Goal: Obtain resource: Obtain resource

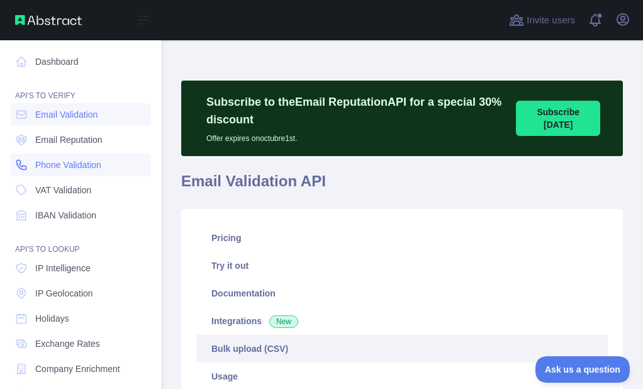
click at [34, 163] on link "Phone Validation" at bounding box center [80, 165] width 141 height 23
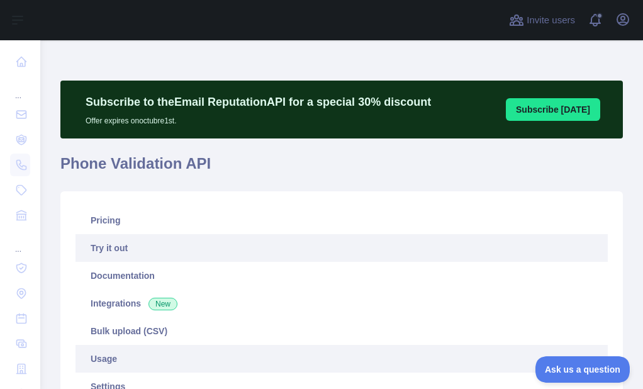
scroll to position [189, 0]
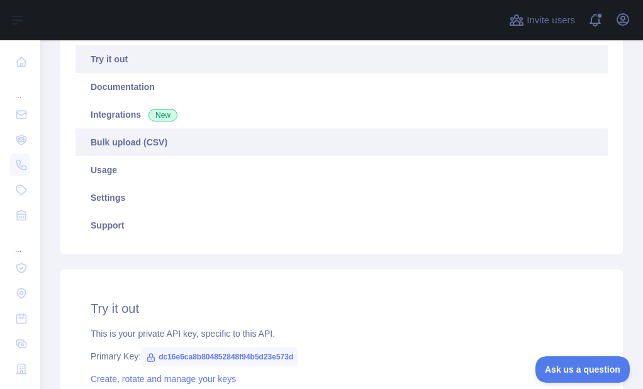
click at [115, 144] on link "Bulk upload (CSV)" at bounding box center [342, 142] width 532 height 28
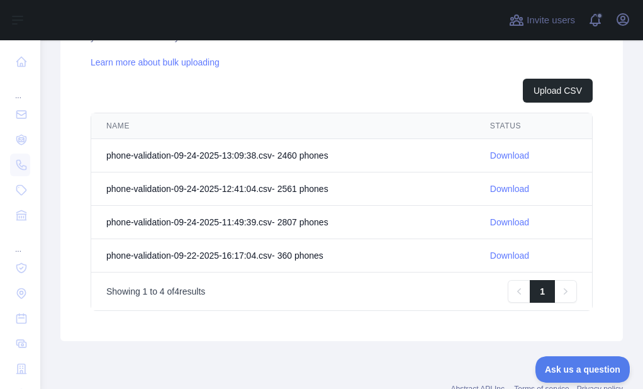
scroll to position [480, 0]
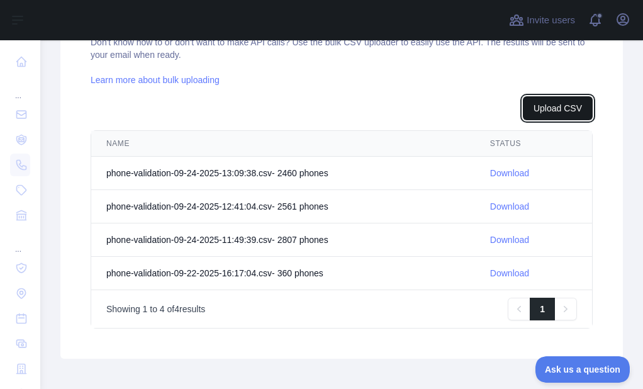
click at [530, 108] on button "Upload CSV" at bounding box center [558, 108] width 70 height 24
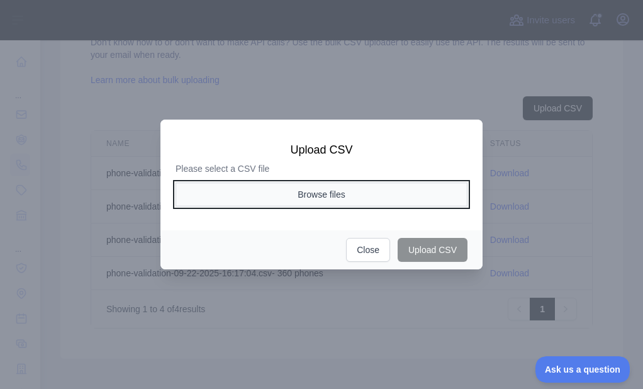
click at [309, 191] on button "Browse files" at bounding box center [322, 194] width 292 height 24
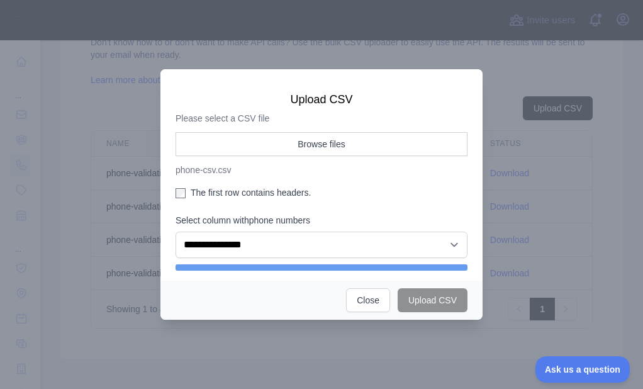
click at [191, 188] on label "The first row contains headers." at bounding box center [322, 192] width 292 height 13
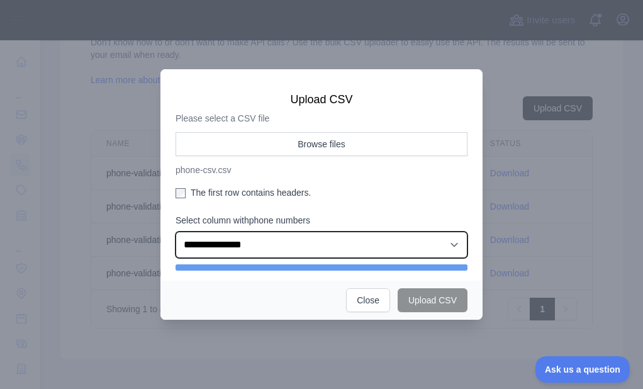
click at [222, 257] on select "**********" at bounding box center [322, 245] width 292 height 26
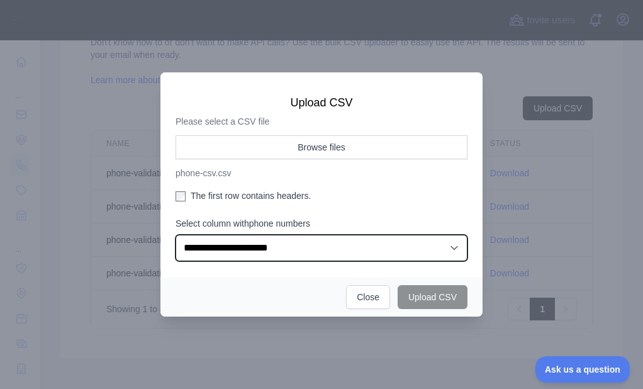
click at [176, 235] on select "**********" at bounding box center [322, 248] width 292 height 26
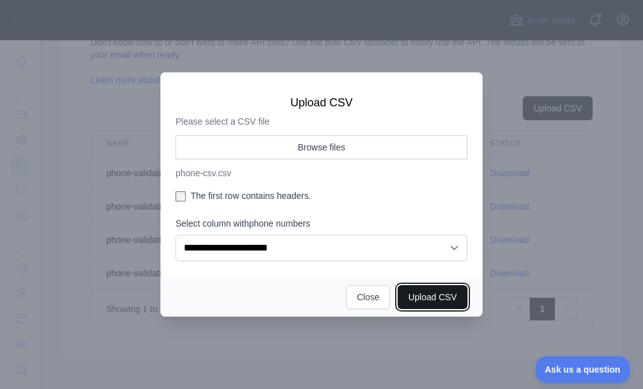
click at [422, 297] on button "Upload CSV" at bounding box center [433, 297] width 70 height 24
select select "**"
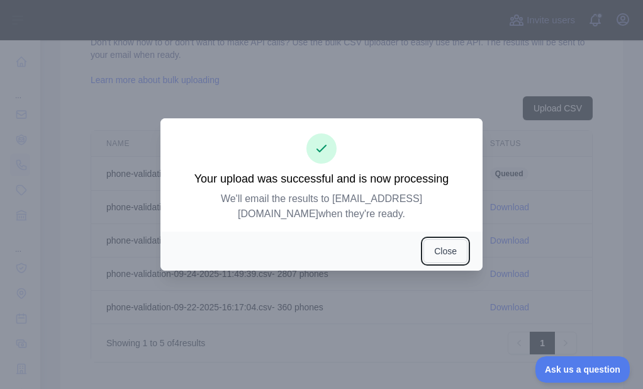
click at [437, 240] on button "Close" at bounding box center [446, 251] width 44 height 24
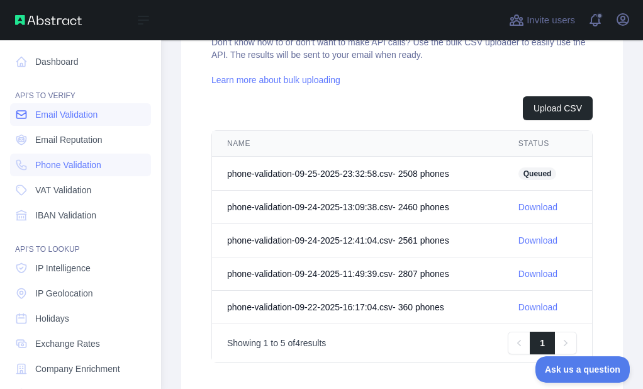
click at [10, 118] on link "Email Validation" at bounding box center [80, 114] width 141 height 23
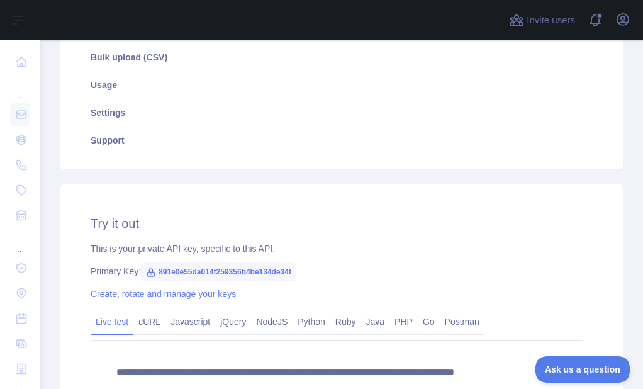
scroll to position [273, 0]
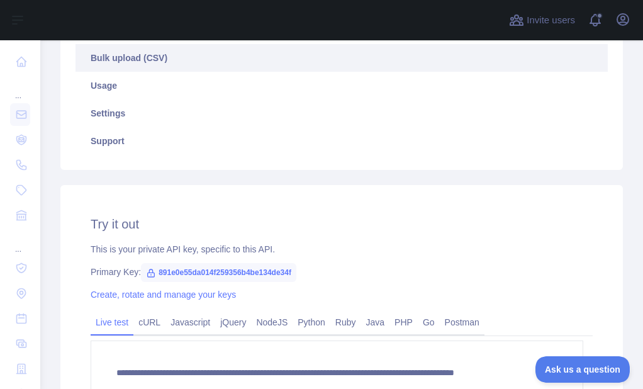
click at [141, 69] on link "Bulk upload (CSV)" at bounding box center [342, 58] width 532 height 28
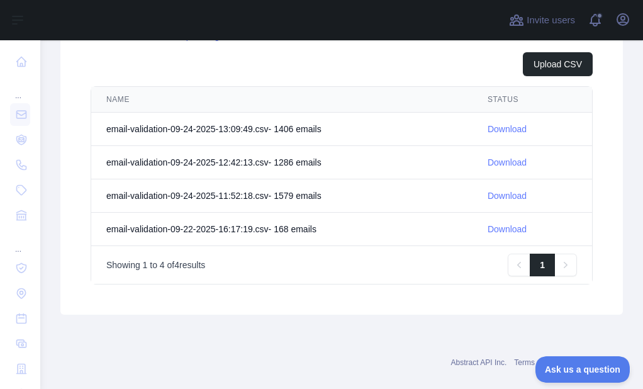
scroll to position [525, 0]
click at [536, 67] on button "Upload CSV" at bounding box center [558, 64] width 70 height 24
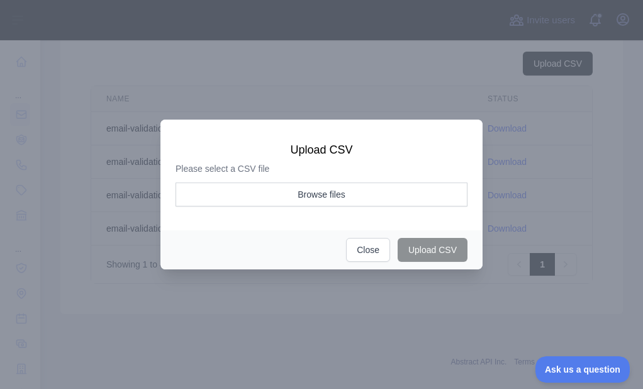
click at [263, 181] on div "Please select a CSV file Browse files" at bounding box center [322, 188] width 292 height 52
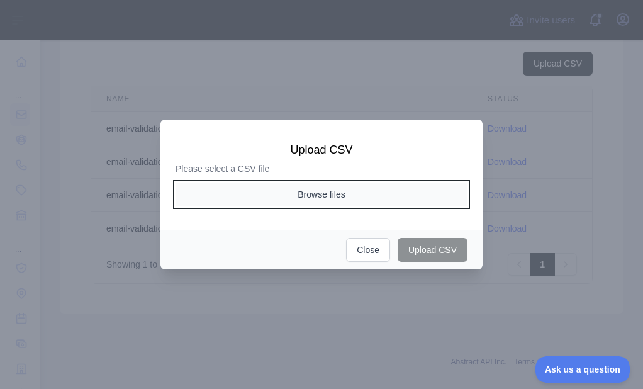
click at [260, 191] on button "Browse files" at bounding box center [322, 194] width 292 height 24
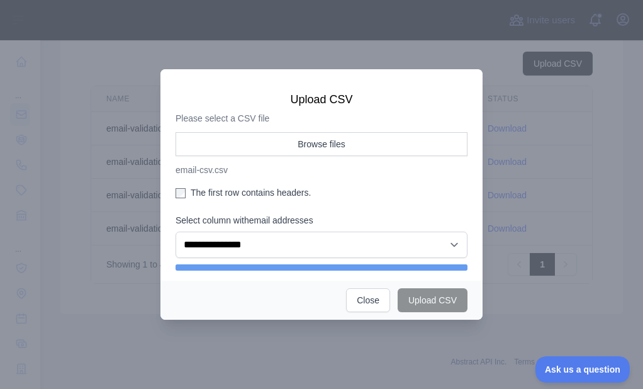
click at [199, 193] on label "The first row contains headers." at bounding box center [322, 192] width 292 height 13
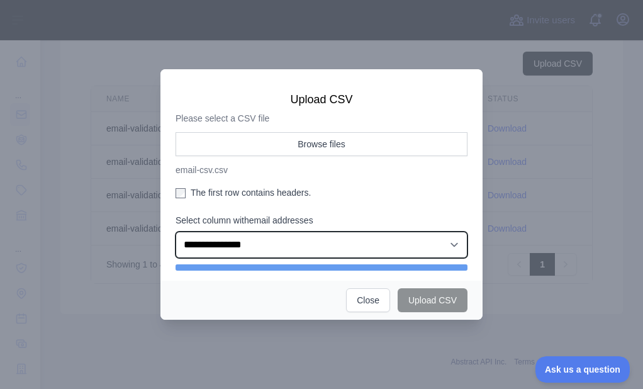
click at [226, 254] on select "**********" at bounding box center [322, 245] width 292 height 26
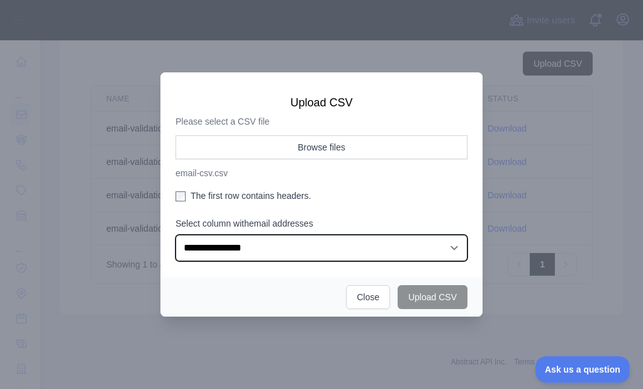
select select "*"
click at [176, 235] on select "**********" at bounding box center [322, 248] width 292 height 26
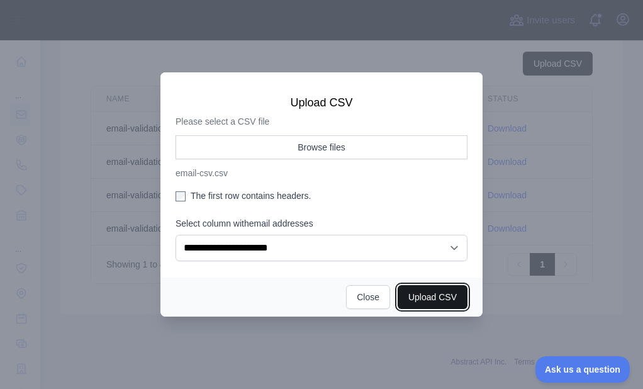
click at [409, 289] on button "Upload CSV" at bounding box center [433, 297] width 70 height 24
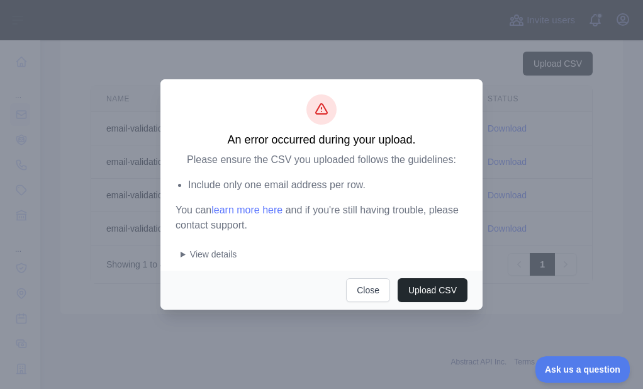
click at [182, 256] on summary "View details" at bounding box center [324, 254] width 287 height 13
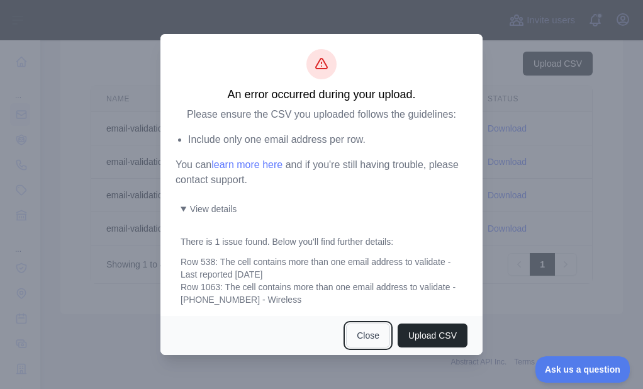
click at [358, 333] on button "Close" at bounding box center [368, 335] width 44 height 24
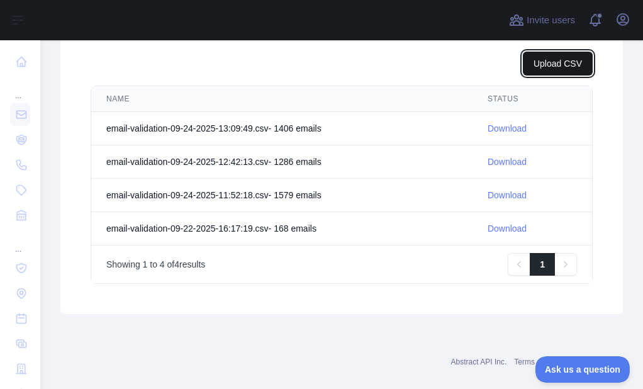
click at [563, 67] on button "Upload CSV" at bounding box center [558, 64] width 70 height 24
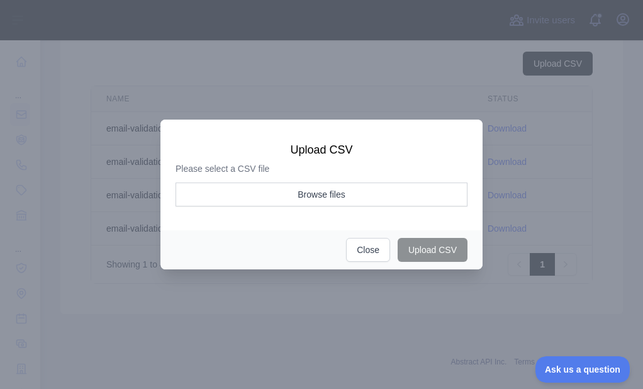
click at [283, 181] on div "Please select a CSV file Browse files" at bounding box center [322, 188] width 292 height 52
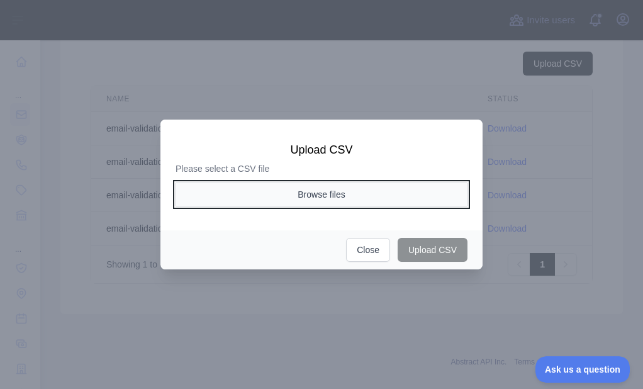
click at [276, 194] on button "Browse files" at bounding box center [322, 194] width 292 height 24
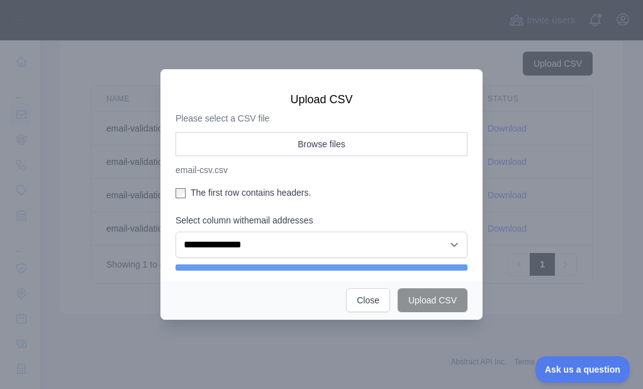
click at [211, 196] on label "The first row contains headers." at bounding box center [322, 192] width 292 height 13
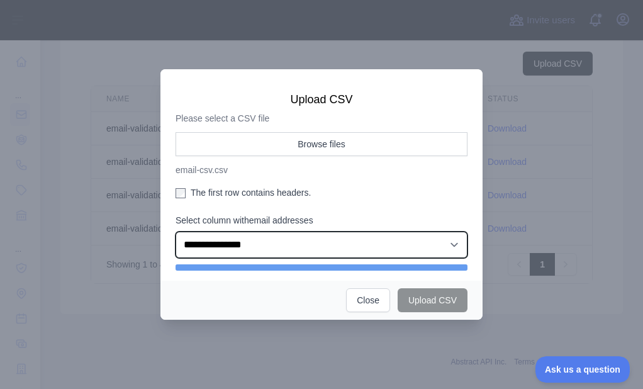
click at [210, 246] on select "**********" at bounding box center [322, 245] width 292 height 26
click at [176, 235] on select "**********" at bounding box center [322, 245] width 292 height 26
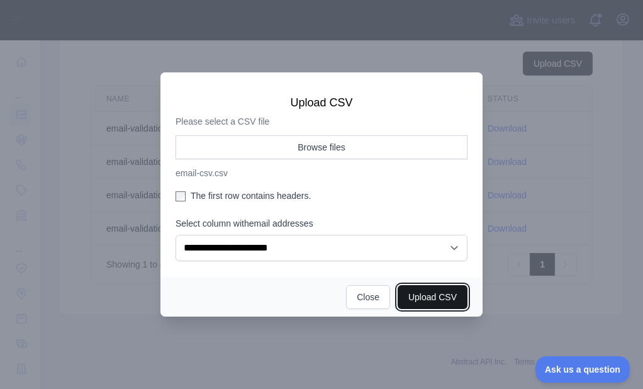
click at [405, 298] on button "Upload CSV" at bounding box center [433, 297] width 70 height 24
select select "**"
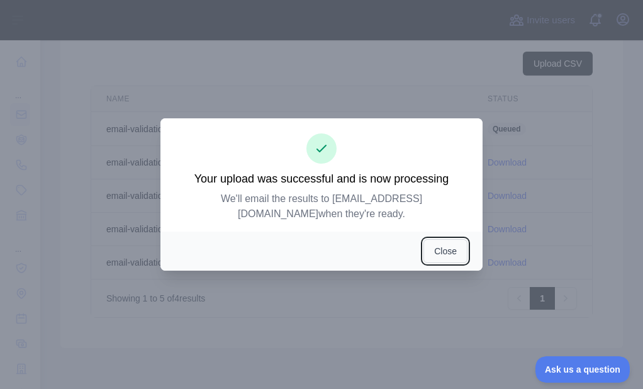
click at [432, 239] on button "Close" at bounding box center [446, 251] width 44 height 24
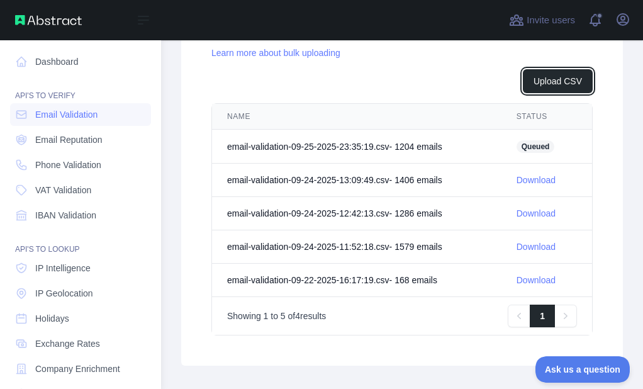
scroll to position [542, 0]
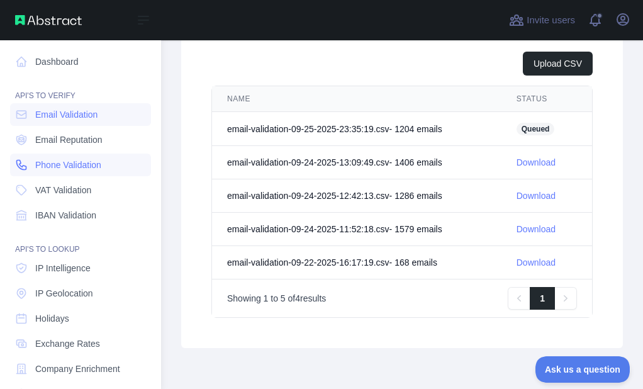
click at [35, 167] on span "Phone Validation" at bounding box center [68, 165] width 66 height 13
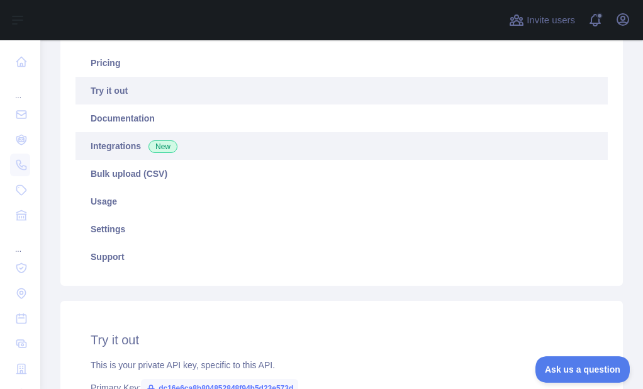
scroll to position [147, 0]
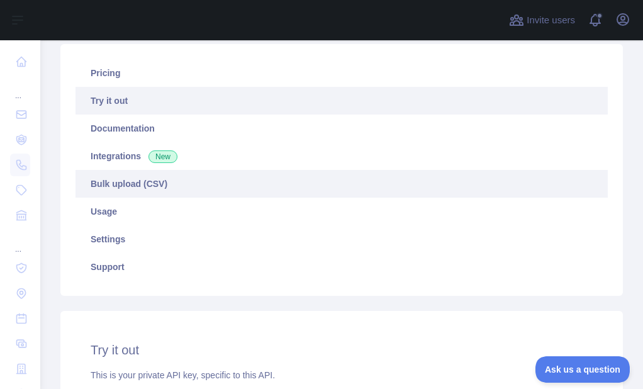
click at [110, 186] on link "Bulk upload (CSV)" at bounding box center [342, 184] width 532 height 28
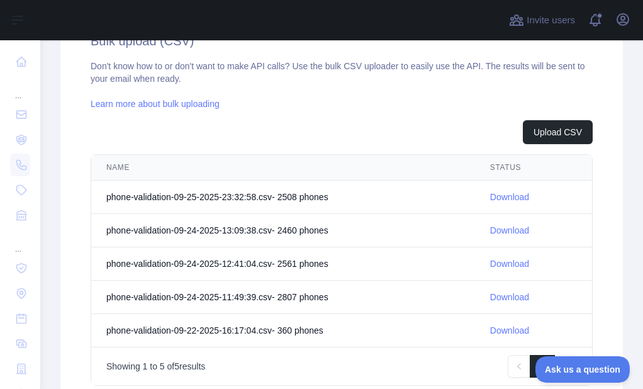
scroll to position [462, 0]
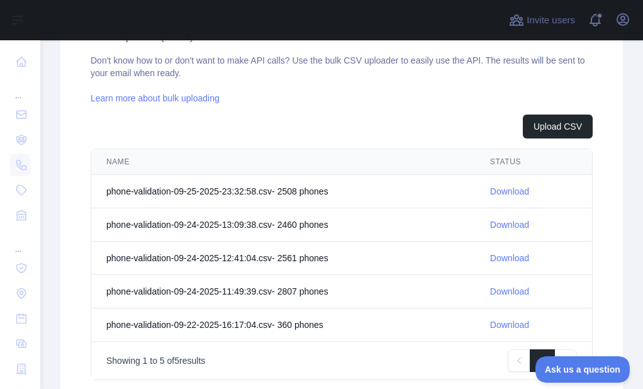
click at [492, 190] on link "Download" at bounding box center [509, 191] width 39 height 10
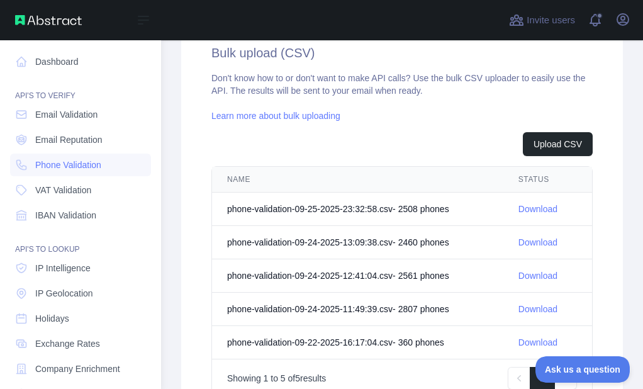
scroll to position [480, 0]
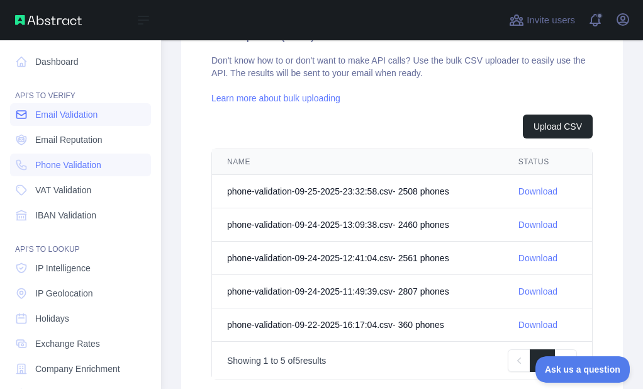
click at [25, 123] on link "Email Validation" at bounding box center [80, 114] width 141 height 23
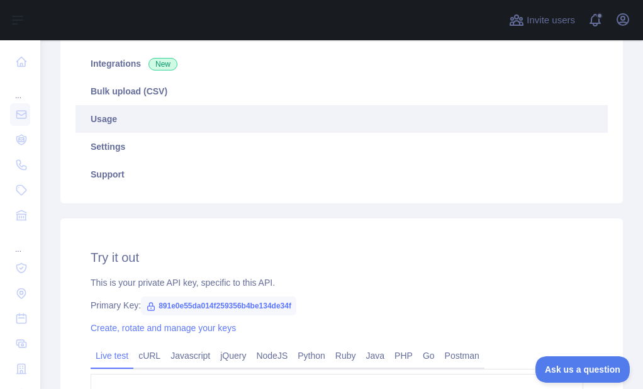
scroll to position [210, 0]
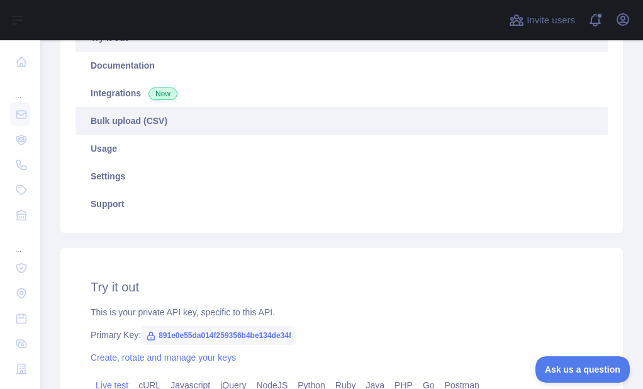
click at [155, 120] on link "Bulk upload (CSV)" at bounding box center [342, 121] width 532 height 28
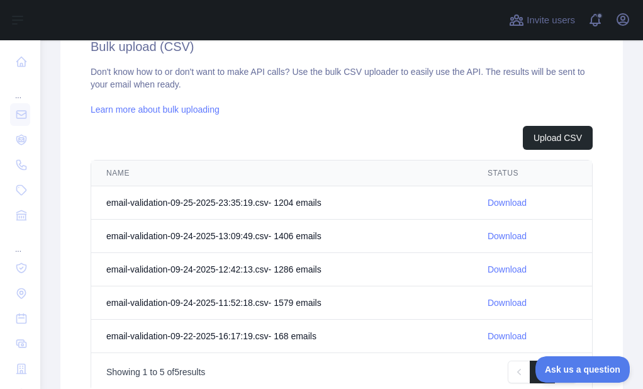
scroll to position [462, 0]
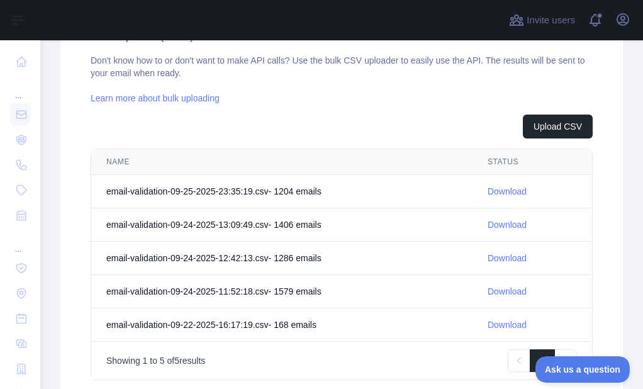
click at [491, 186] on link "Download" at bounding box center [507, 191] width 39 height 10
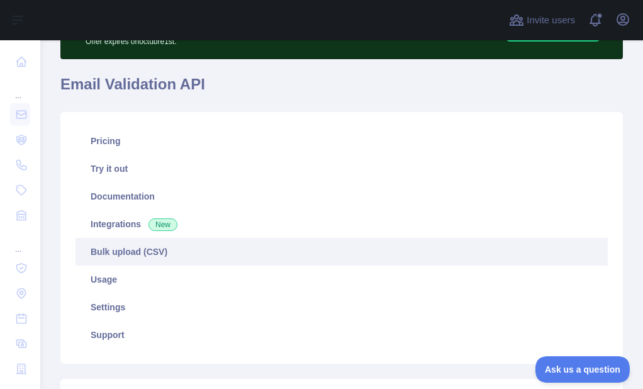
scroll to position [0, 0]
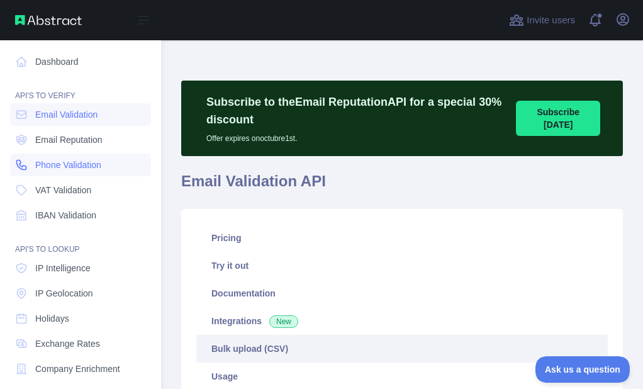
click at [30, 171] on link "Phone Validation" at bounding box center [80, 165] width 141 height 23
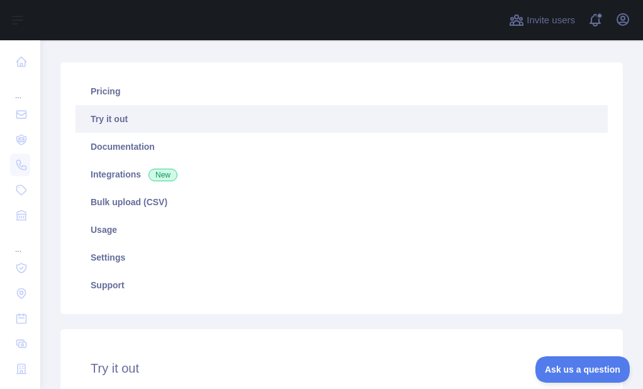
scroll to position [189, 0]
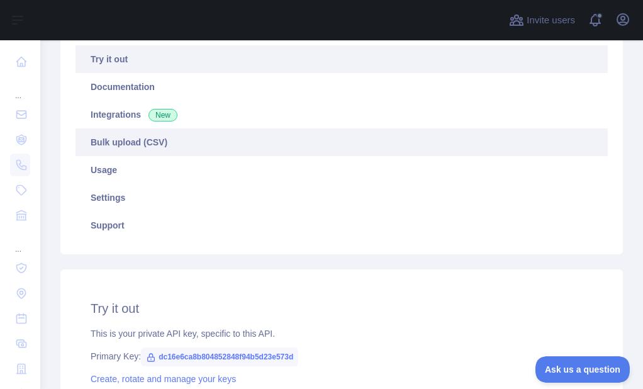
click at [133, 139] on link "Bulk upload (CSV)" at bounding box center [342, 142] width 532 height 28
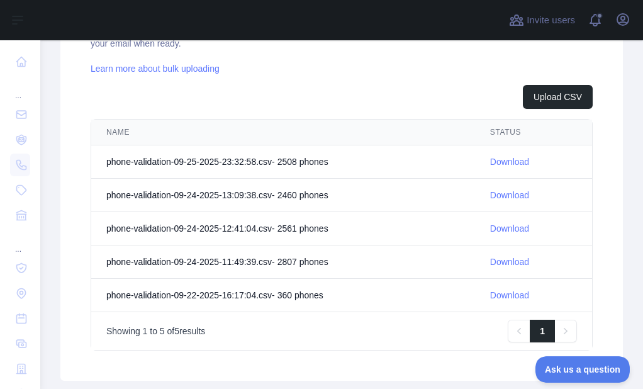
scroll to position [503, 0]
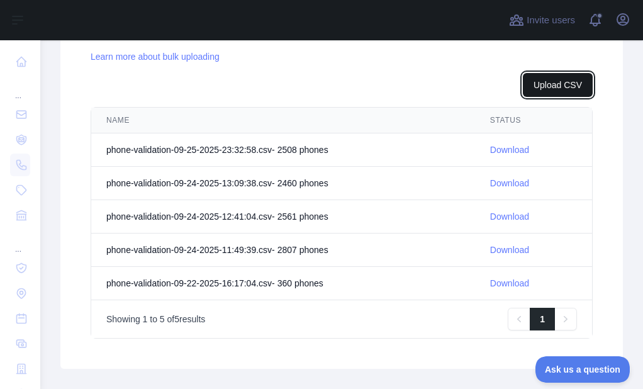
click at [556, 85] on button "Upload CSV" at bounding box center [558, 85] width 70 height 24
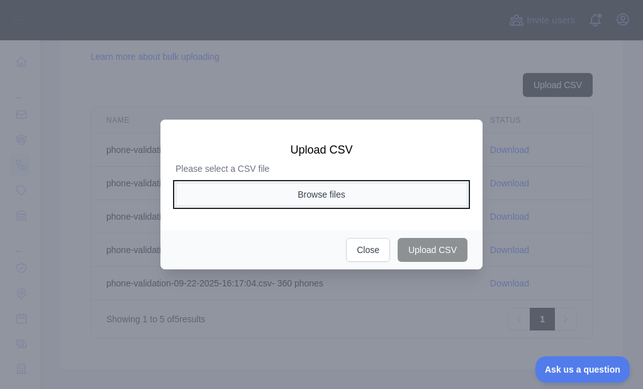
click at [281, 202] on button "Browse files" at bounding box center [322, 194] width 292 height 24
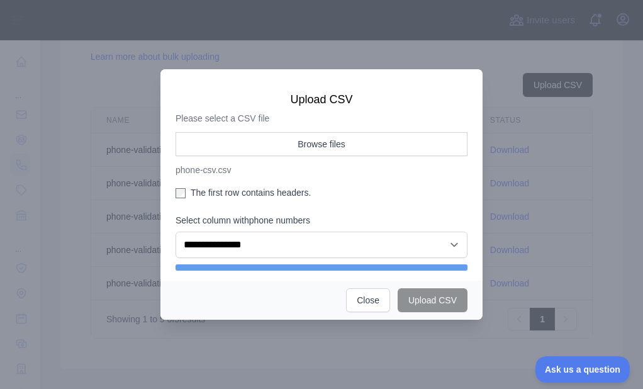
click at [197, 191] on label "The first row contains headers." at bounding box center [322, 192] width 292 height 13
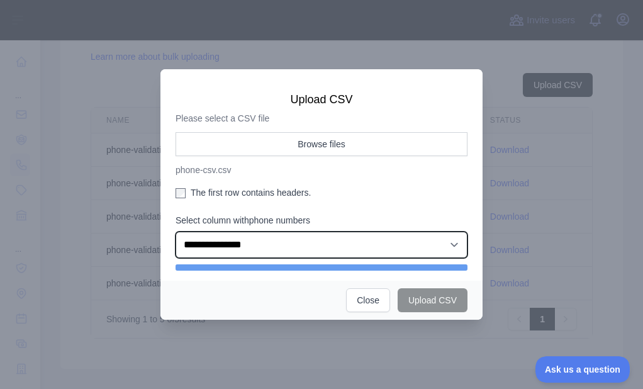
click at [215, 247] on select "**********" at bounding box center [322, 245] width 292 height 26
click at [176, 232] on select "**********" at bounding box center [322, 245] width 292 height 26
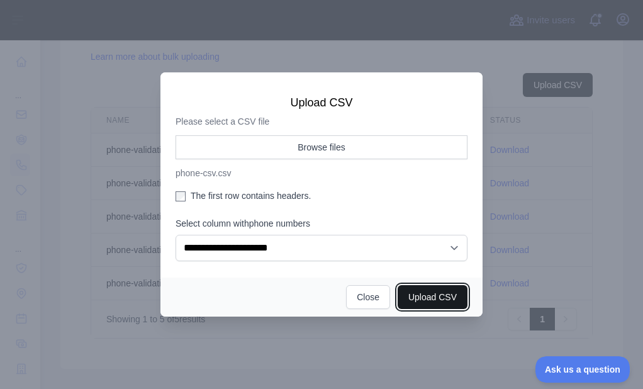
click at [399, 298] on button "Upload CSV" at bounding box center [433, 297] width 70 height 24
select select "**"
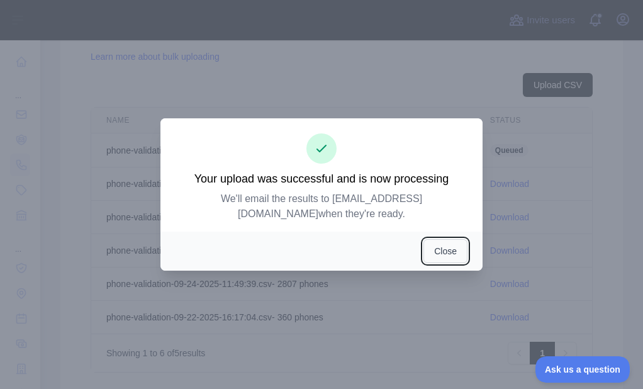
click at [443, 240] on button "Close" at bounding box center [446, 251] width 44 height 24
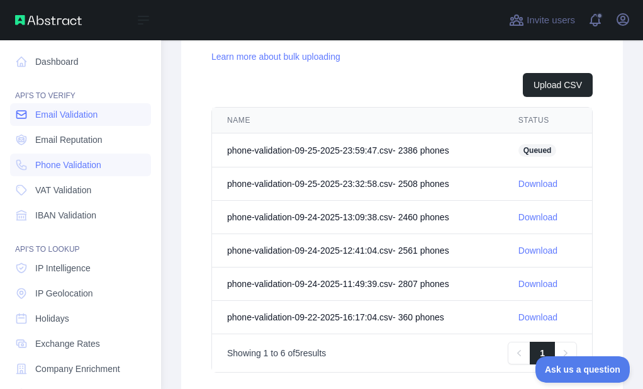
click at [14, 114] on link "Email Validation" at bounding box center [80, 114] width 141 height 23
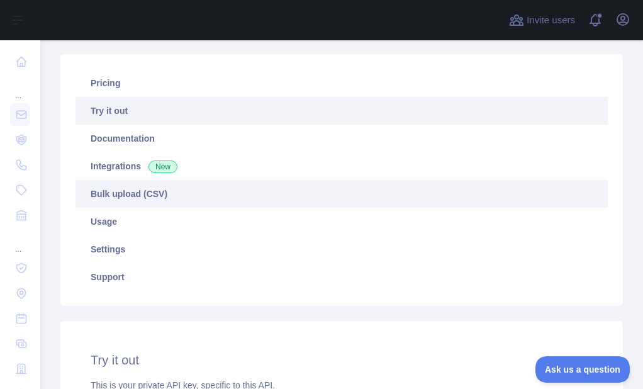
scroll to position [147, 0]
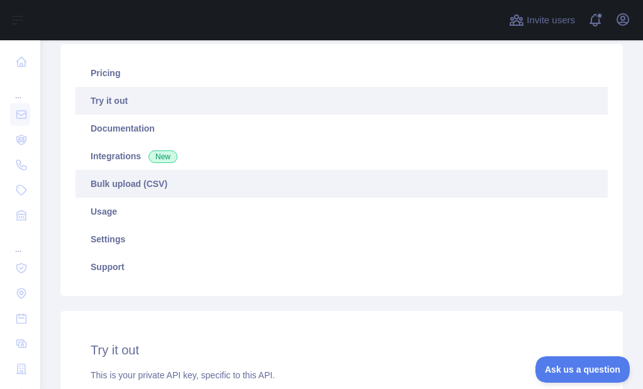
click at [97, 186] on link "Bulk upload (CSV)" at bounding box center [342, 184] width 532 height 28
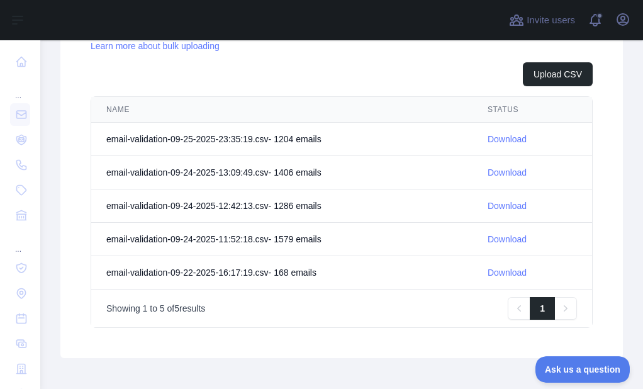
scroll to position [451, 0]
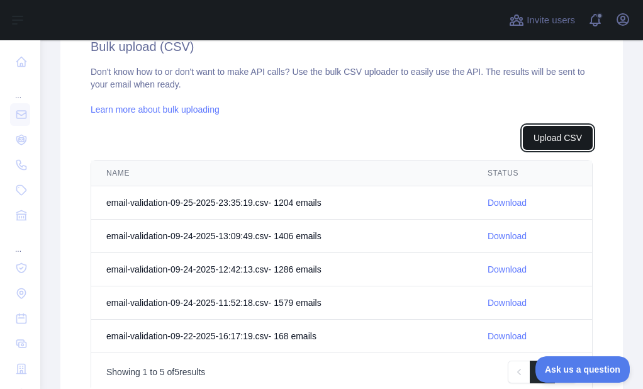
click at [541, 131] on button "Upload CSV" at bounding box center [558, 138] width 70 height 24
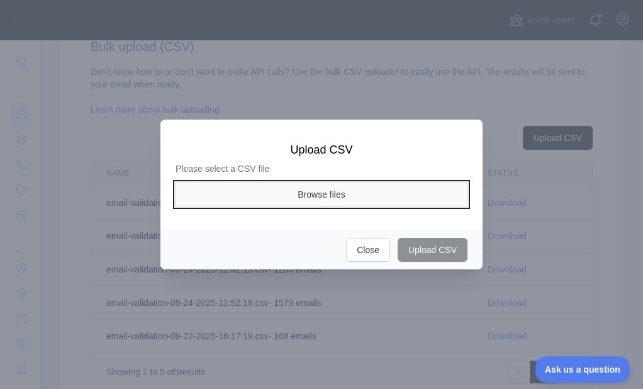
click at [323, 193] on button "Browse files" at bounding box center [322, 194] width 292 height 24
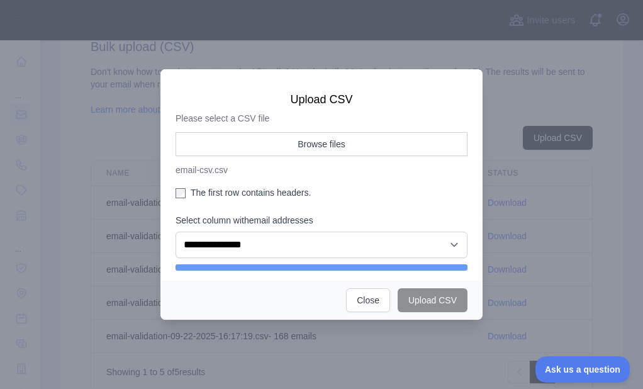
click at [199, 196] on label "The first row contains headers." at bounding box center [322, 192] width 292 height 13
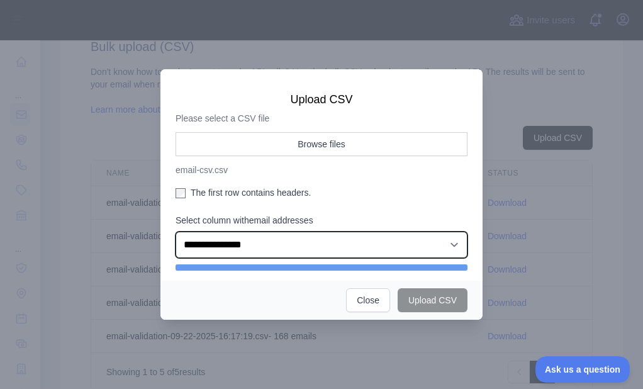
click at [230, 248] on select "**********" at bounding box center [322, 245] width 292 height 26
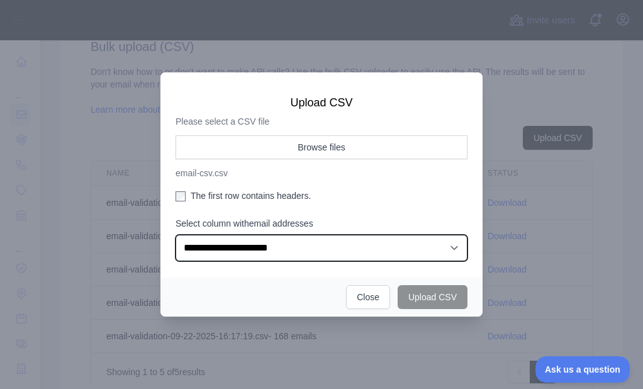
click at [176, 235] on select "**********" at bounding box center [322, 248] width 292 height 26
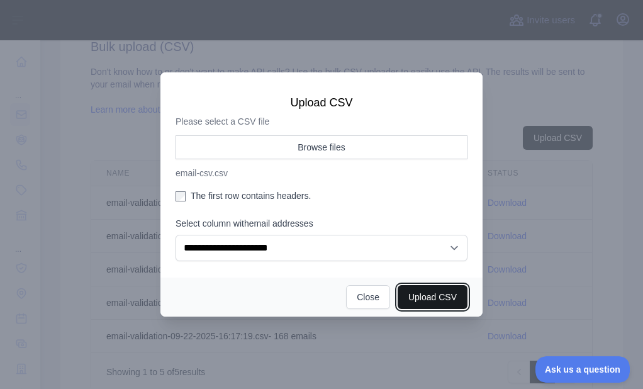
click at [399, 297] on button "Upload CSV" at bounding box center [433, 297] width 70 height 24
select select "**"
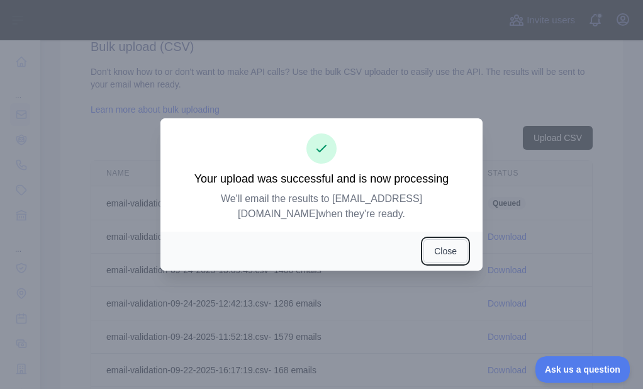
click at [444, 239] on button "Close" at bounding box center [446, 251] width 44 height 24
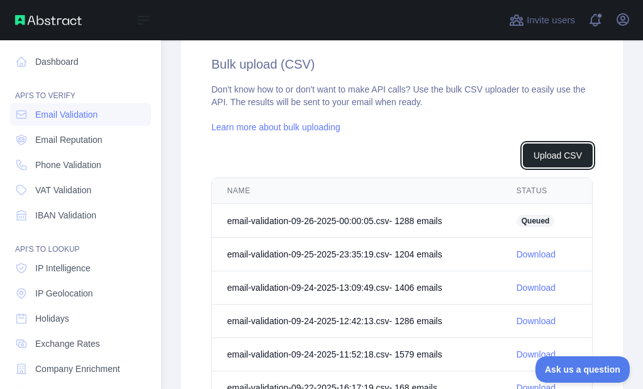
scroll to position [468, 0]
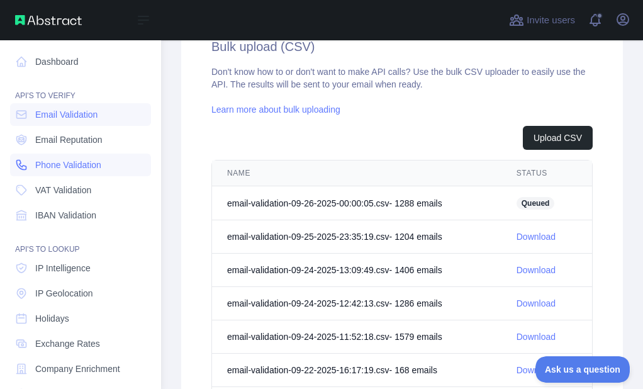
click at [30, 159] on link "Phone Validation" at bounding box center [80, 165] width 141 height 23
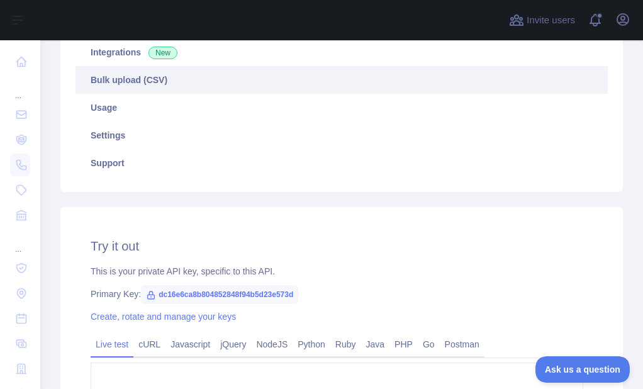
scroll to position [199, 0]
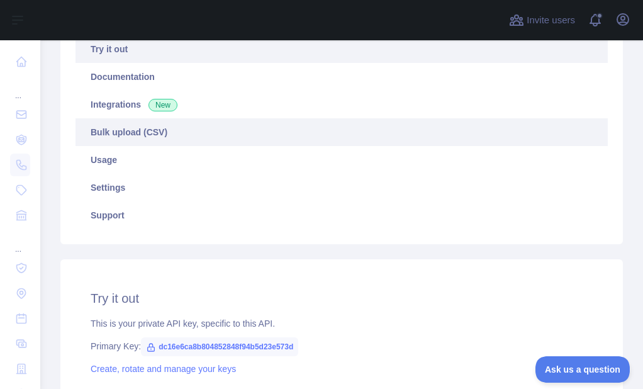
click at [138, 131] on link "Bulk upload (CSV)" at bounding box center [342, 132] width 532 height 28
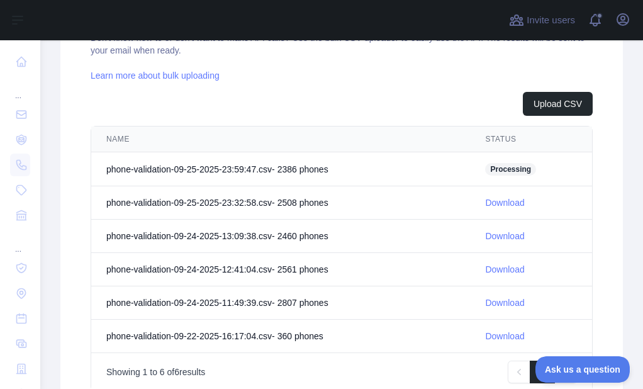
scroll to position [524, 0]
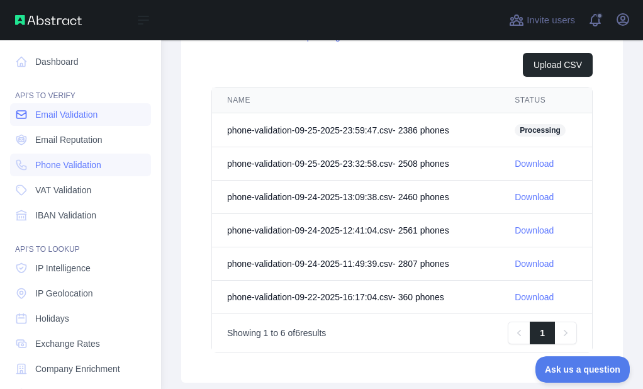
click at [18, 121] on link "Email Validation" at bounding box center [80, 114] width 141 height 23
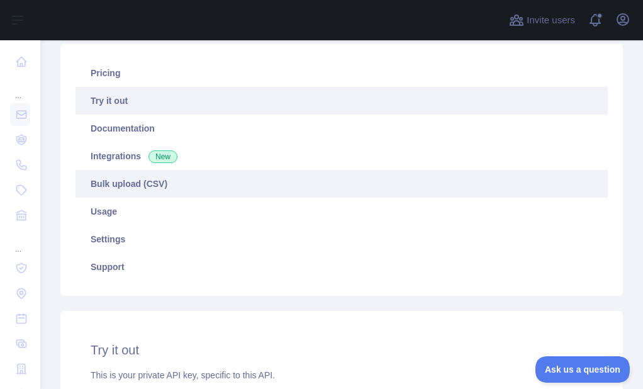
click at [112, 182] on link "Bulk upload (CSV)" at bounding box center [342, 184] width 532 height 28
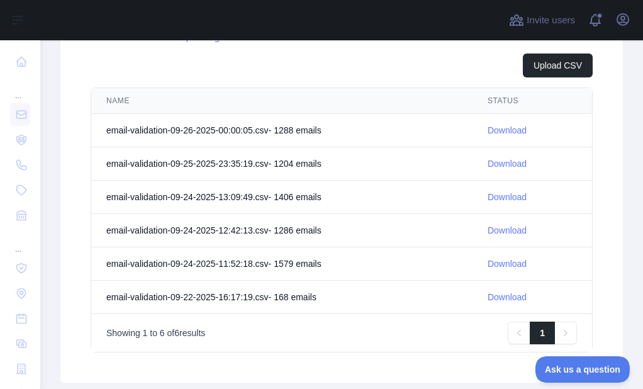
scroll to position [525, 0]
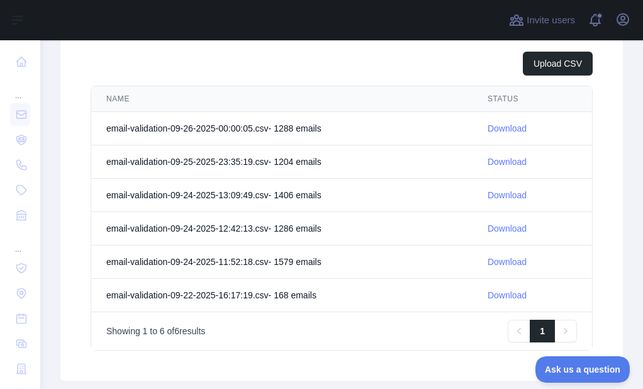
click at [488, 125] on link "Download" at bounding box center [507, 128] width 39 height 10
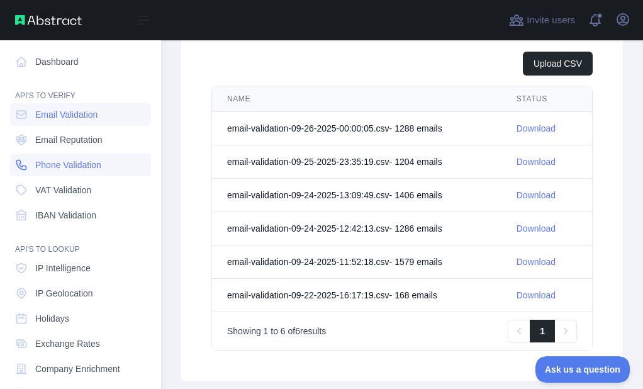
click at [20, 158] on link "Phone Validation" at bounding box center [80, 165] width 141 height 23
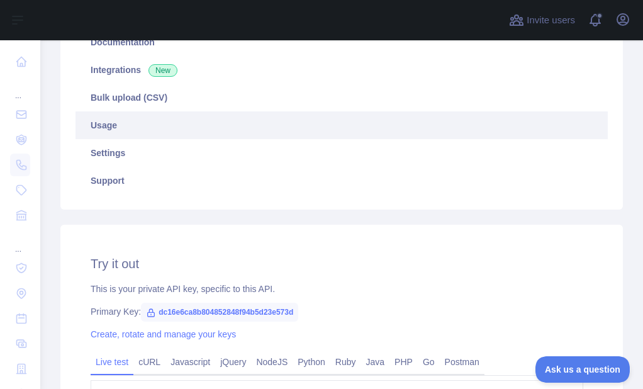
scroll to position [210, 0]
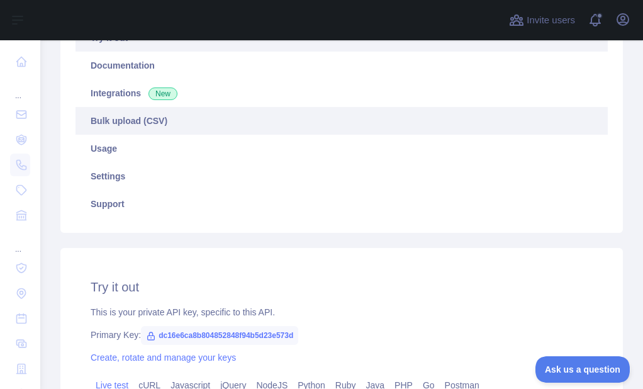
click at [157, 132] on link "Bulk upload (CSV)" at bounding box center [342, 121] width 532 height 28
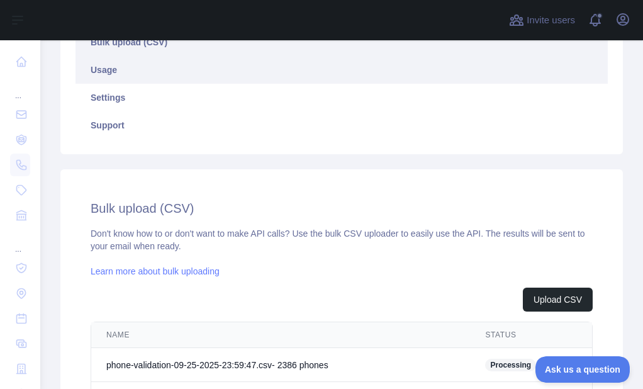
scroll to position [210, 0]
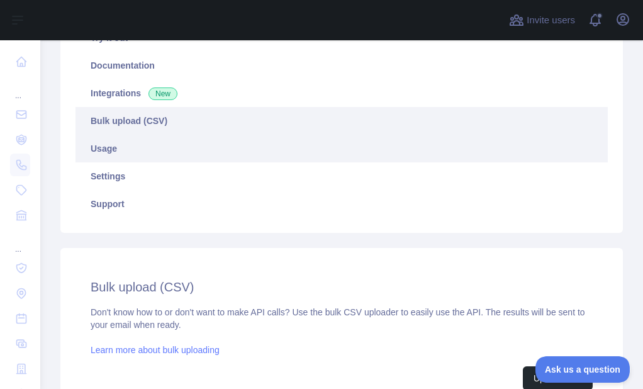
click at [115, 147] on link "Usage" at bounding box center [342, 149] width 532 height 28
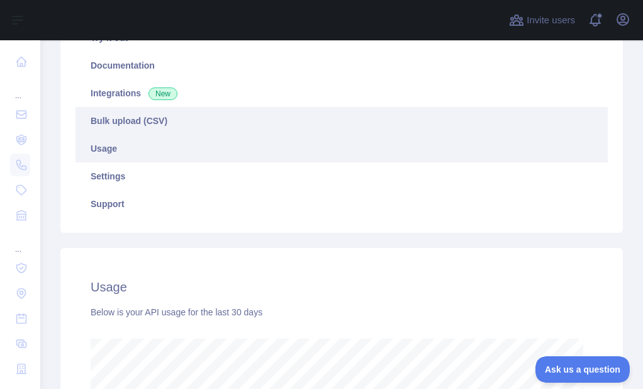
scroll to position [349, 593]
click at [126, 124] on link "Bulk upload (CSV)" at bounding box center [342, 121] width 532 height 28
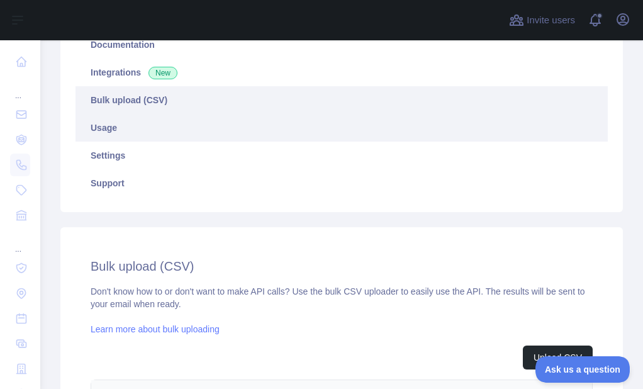
scroll to position [209, 0]
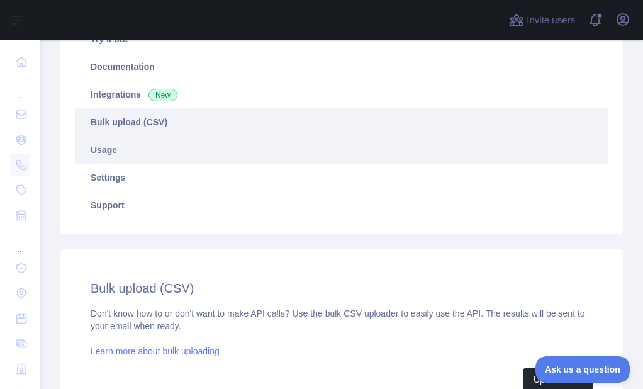
click at [128, 145] on link "Usage" at bounding box center [342, 150] width 532 height 28
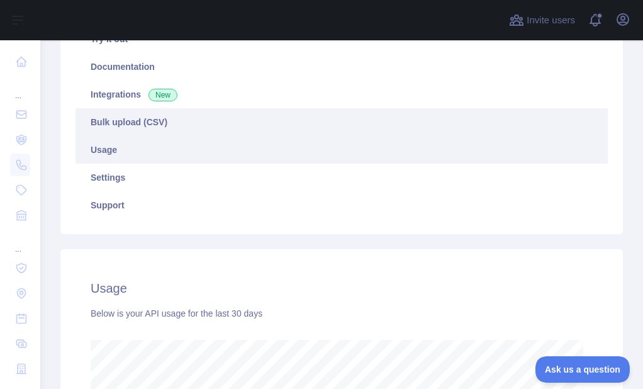
scroll to position [349, 593]
click at [136, 123] on link "Bulk upload (CSV)" at bounding box center [342, 122] width 532 height 28
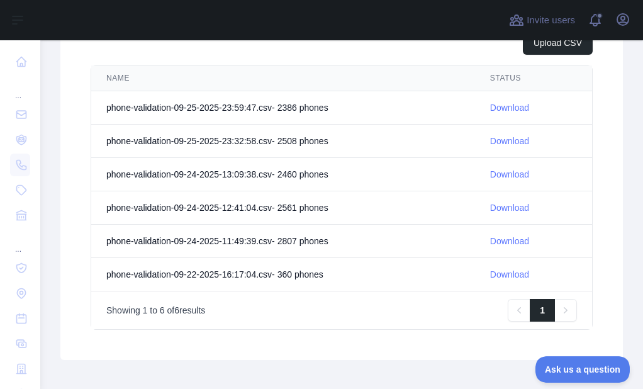
scroll to position [524, 0]
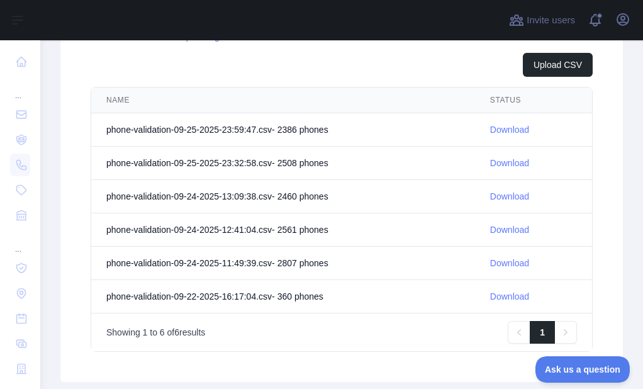
click at [520, 128] on link "Download" at bounding box center [509, 130] width 39 height 10
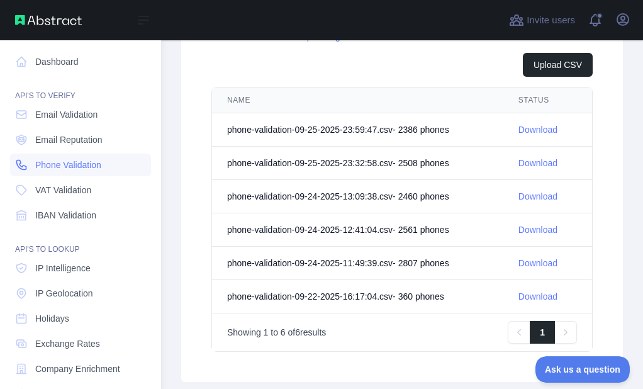
click at [27, 166] on icon at bounding box center [21, 165] width 13 height 13
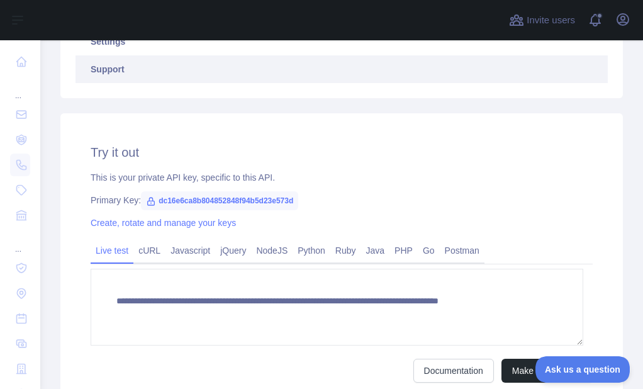
scroll to position [210, 0]
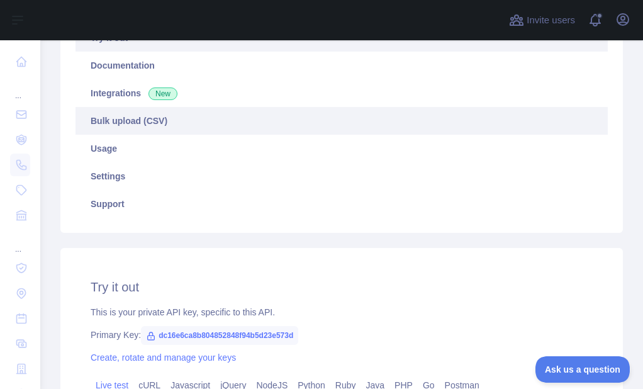
click at [153, 126] on link "Bulk upload (CSV)" at bounding box center [342, 121] width 532 height 28
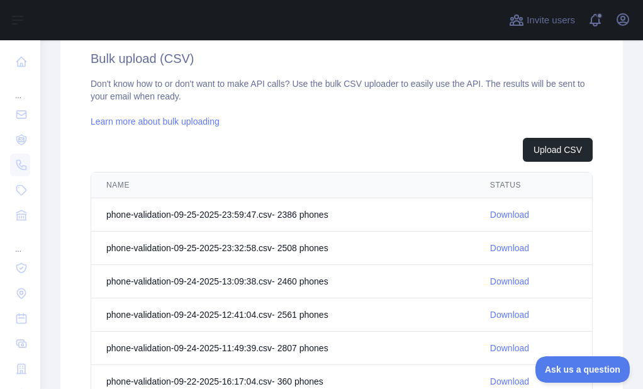
scroll to position [461, 0]
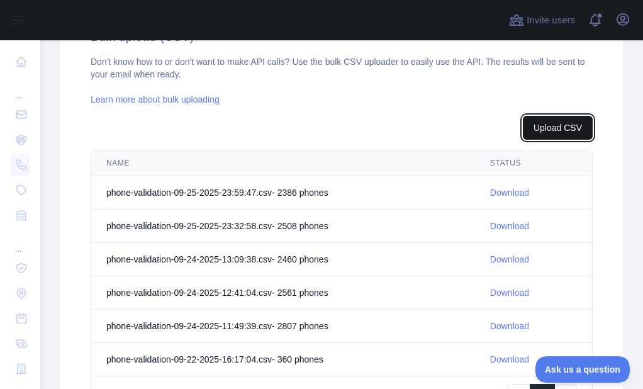
click at [570, 134] on button "Upload CSV" at bounding box center [558, 128] width 70 height 24
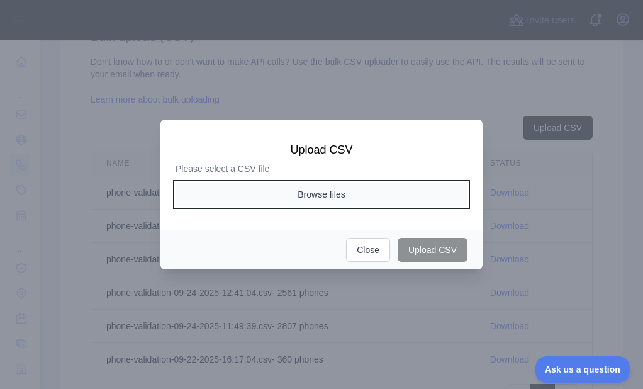
click at [325, 192] on button "Browse files" at bounding box center [322, 194] width 292 height 24
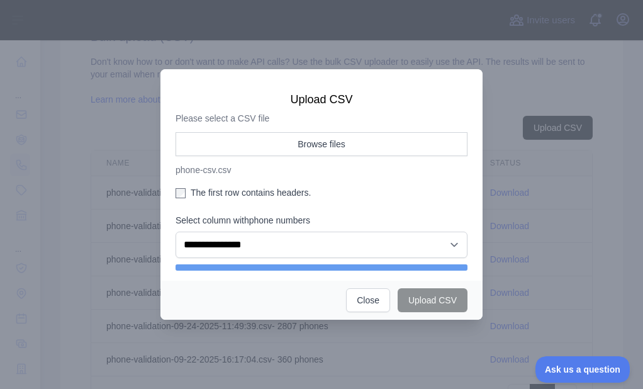
click at [195, 189] on label "The first row contains headers." at bounding box center [322, 192] width 292 height 13
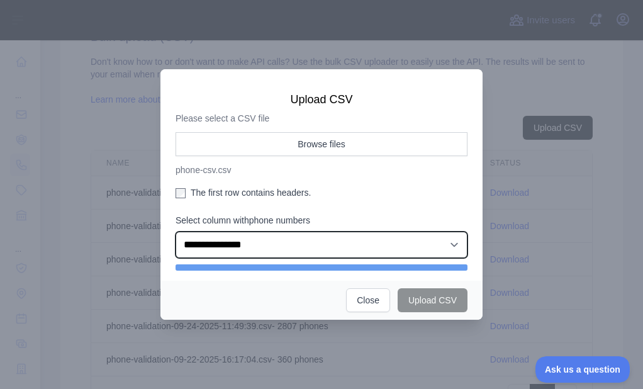
click at [252, 245] on select "**********" at bounding box center [322, 245] width 292 height 26
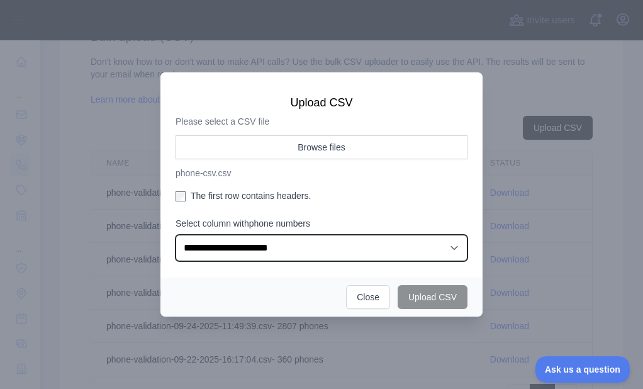
click at [176, 235] on select "**********" at bounding box center [322, 248] width 292 height 26
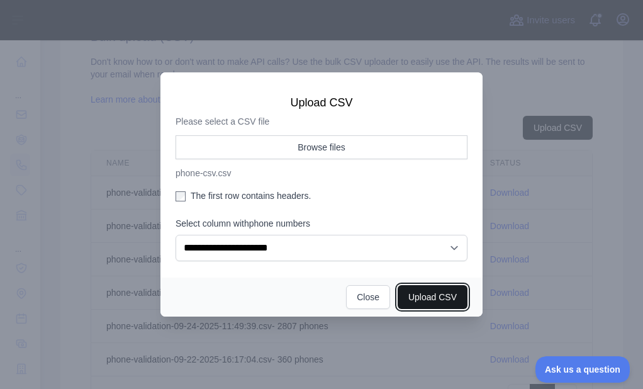
click at [400, 299] on button "Upload CSV" at bounding box center [433, 297] width 70 height 24
select select "**"
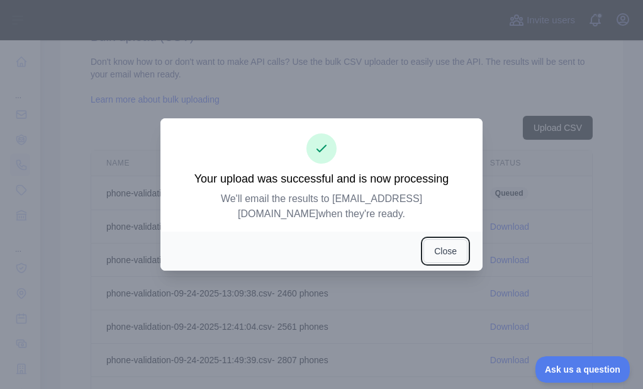
click at [435, 239] on button "Close" at bounding box center [446, 251] width 44 height 24
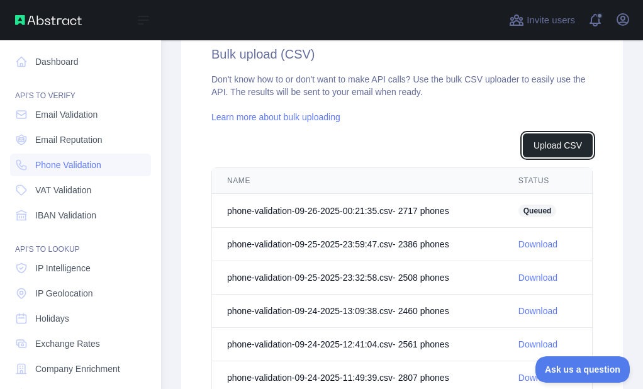
scroll to position [478, 0]
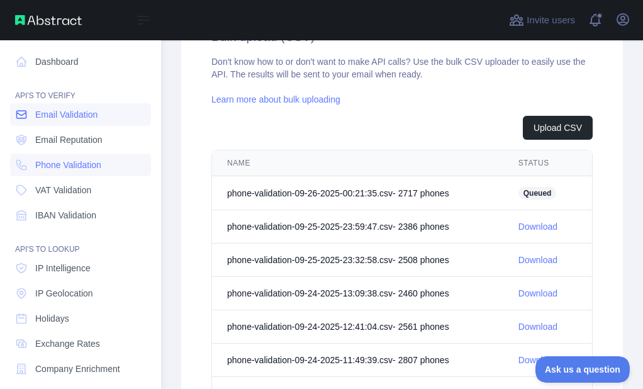
click at [20, 115] on icon at bounding box center [21, 115] width 9 height 8
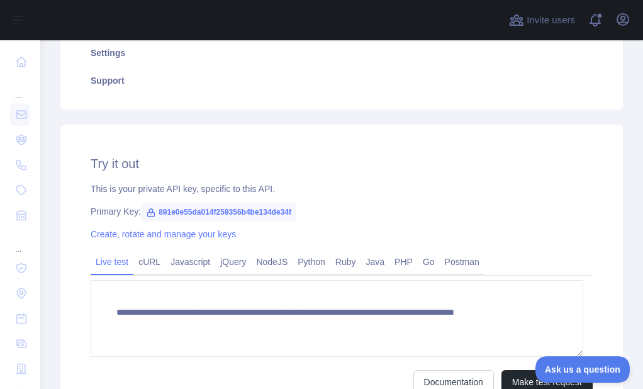
scroll to position [272, 0]
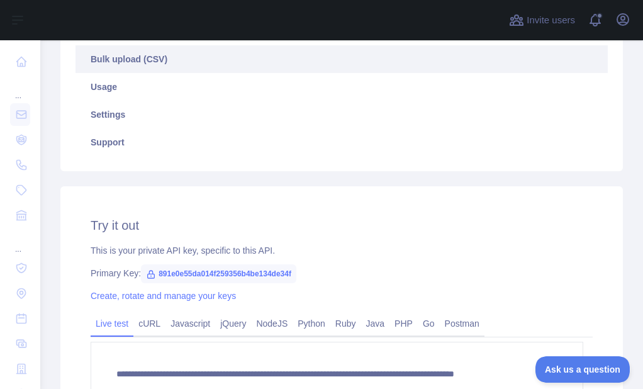
click at [138, 61] on link "Bulk upload (CSV)" at bounding box center [342, 59] width 532 height 28
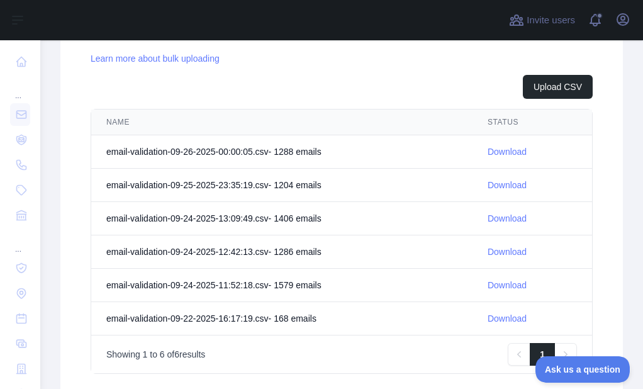
scroll to position [524, 0]
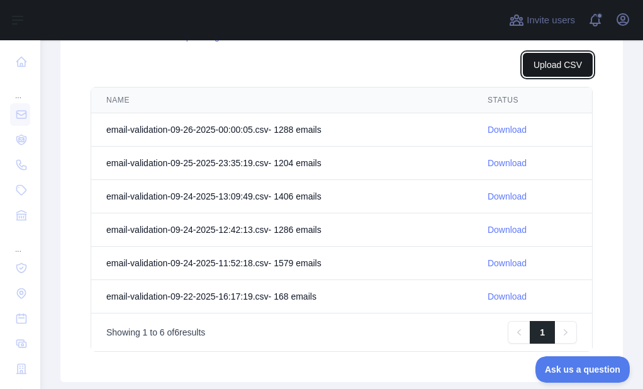
click at [532, 69] on button "Upload CSV" at bounding box center [558, 65] width 70 height 24
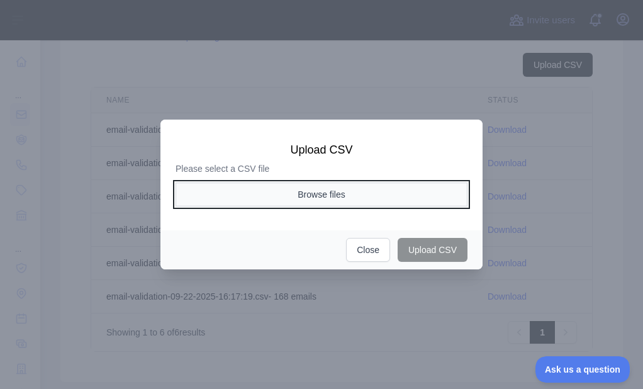
click at [298, 194] on button "Browse files" at bounding box center [322, 194] width 292 height 24
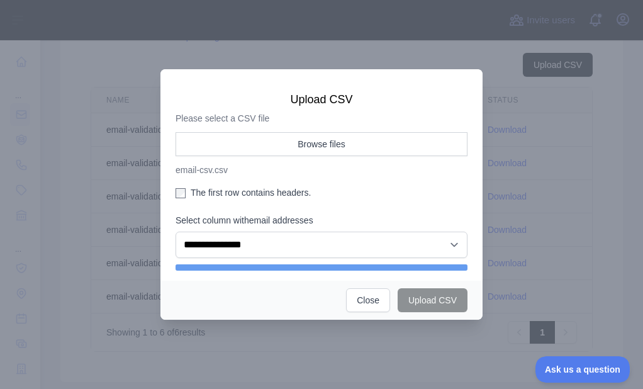
click at [202, 189] on label "The first row contains headers." at bounding box center [322, 192] width 292 height 13
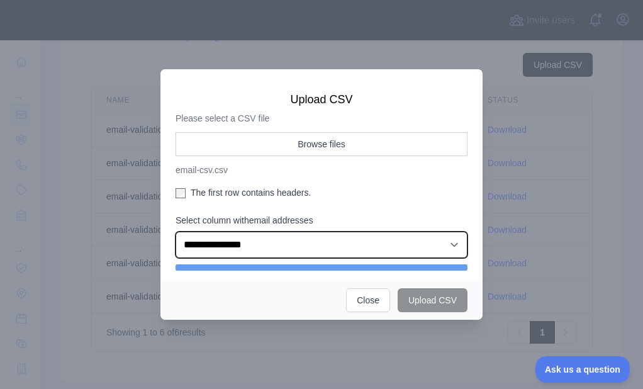
click at [230, 245] on select "**********" at bounding box center [322, 245] width 292 height 26
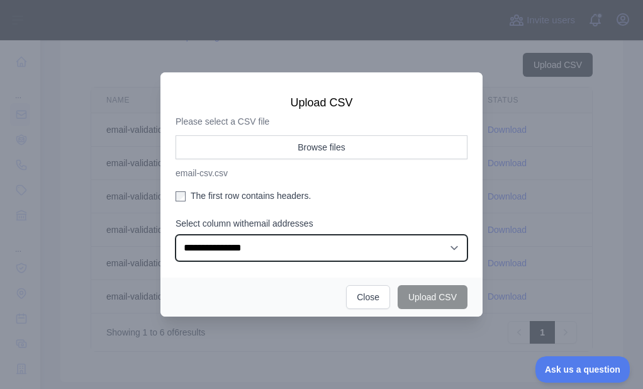
select select "*"
click at [176, 235] on select "**********" at bounding box center [322, 248] width 292 height 26
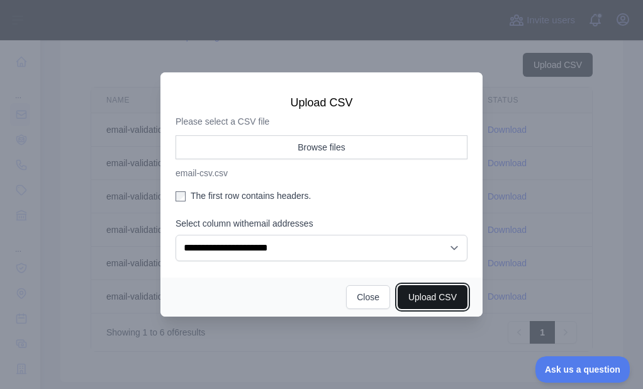
click at [400, 296] on button "Upload CSV" at bounding box center [433, 297] width 70 height 24
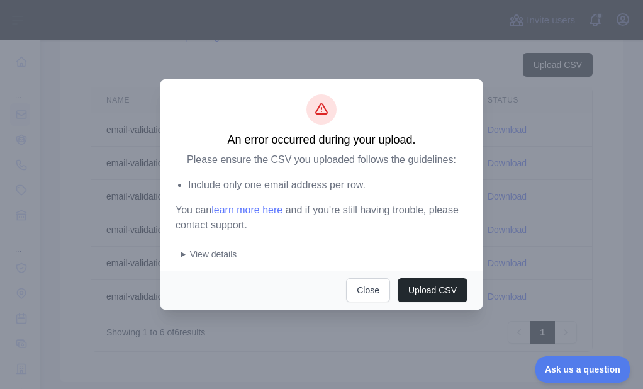
click at [181, 254] on summary "View details" at bounding box center [324, 254] width 287 height 13
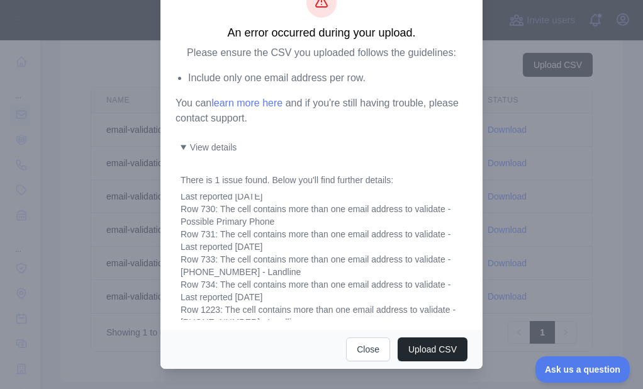
scroll to position [101, 0]
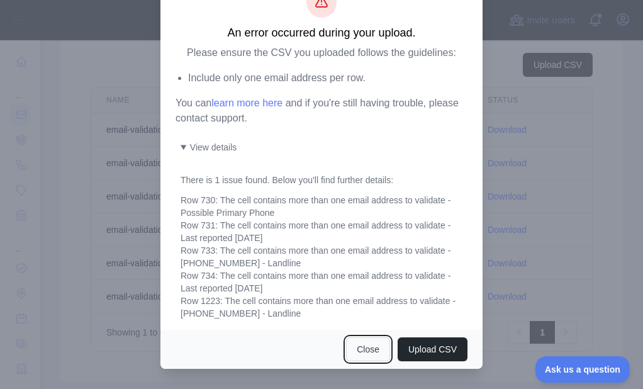
click at [364, 342] on button "Close" at bounding box center [368, 349] width 44 height 24
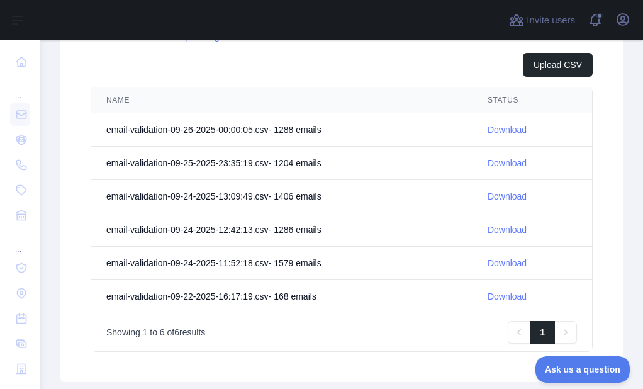
scroll to position [0, 0]
click at [544, 49] on div "Don't know how to or don't want to make API calls? Use the bulk CSV uploader to…" at bounding box center [342, 171] width 502 height 359
click at [544, 72] on button "Upload CSV" at bounding box center [558, 65] width 70 height 24
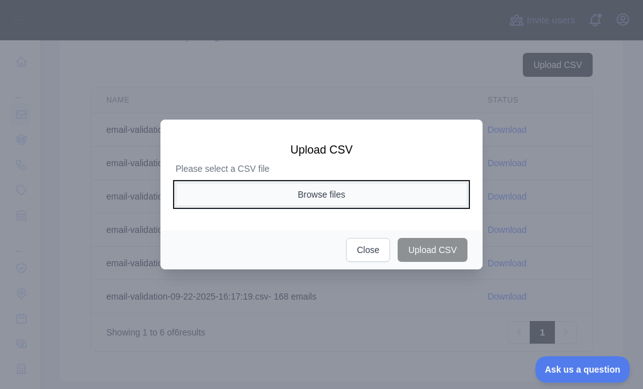
click at [274, 200] on button "Browse files" at bounding box center [322, 194] width 292 height 24
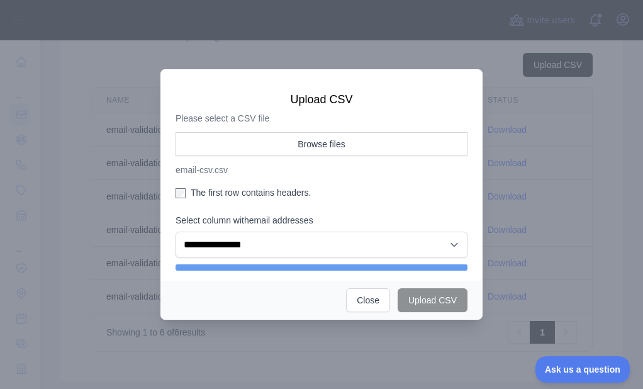
click at [219, 195] on label "The first row contains headers." at bounding box center [322, 192] width 292 height 13
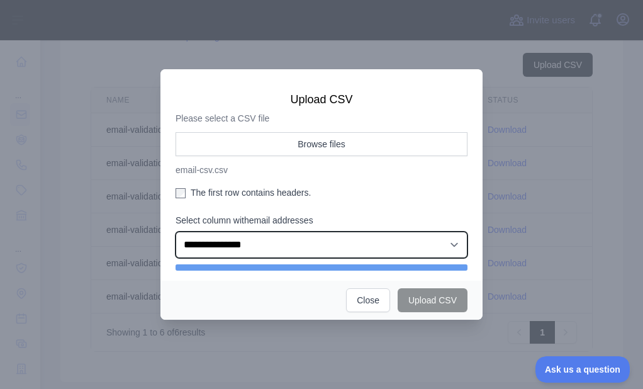
click at [237, 244] on select "**********" at bounding box center [322, 245] width 292 height 26
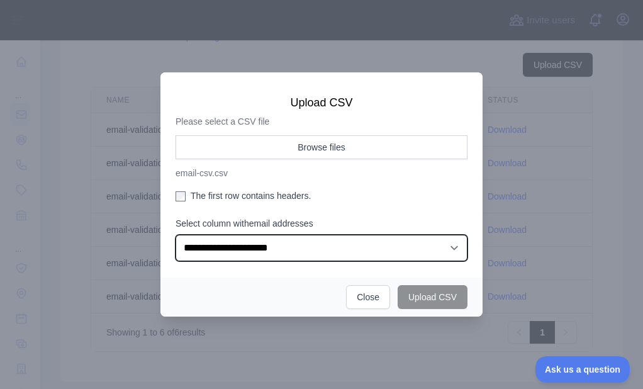
click at [176, 235] on select "**********" at bounding box center [322, 248] width 292 height 26
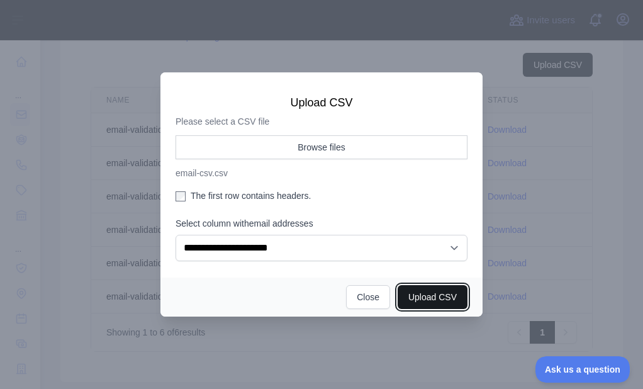
click at [401, 294] on button "Upload CSV" at bounding box center [433, 297] width 70 height 24
select select "**"
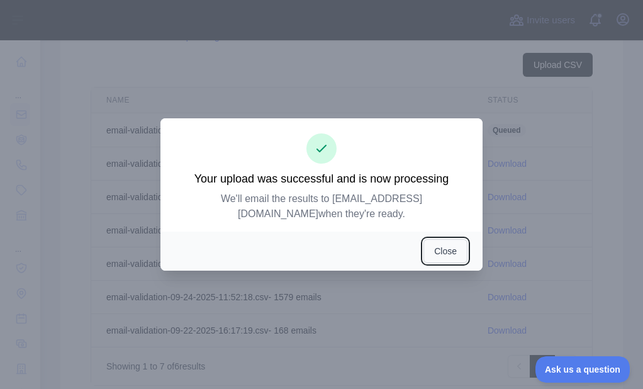
click at [445, 245] on button "Close" at bounding box center [446, 251] width 44 height 24
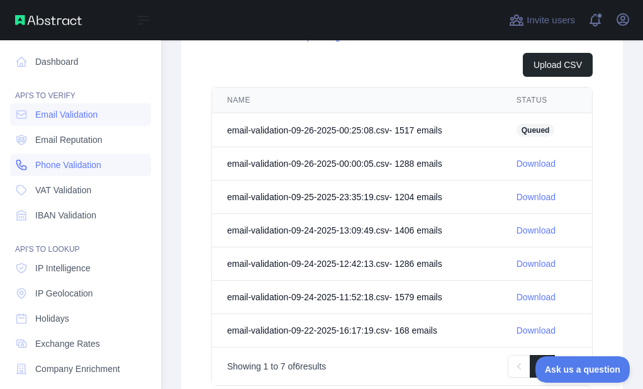
click at [25, 159] on icon at bounding box center [21, 165] width 13 height 13
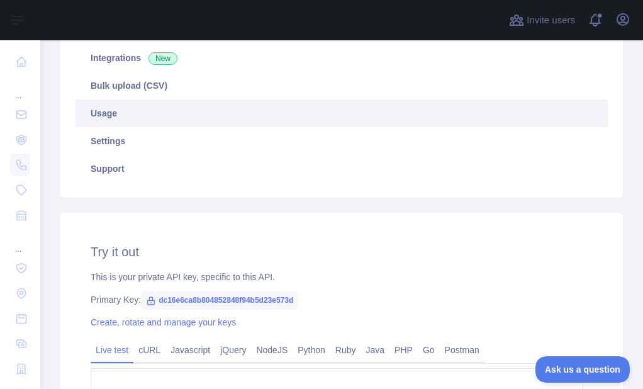
scroll to position [210, 0]
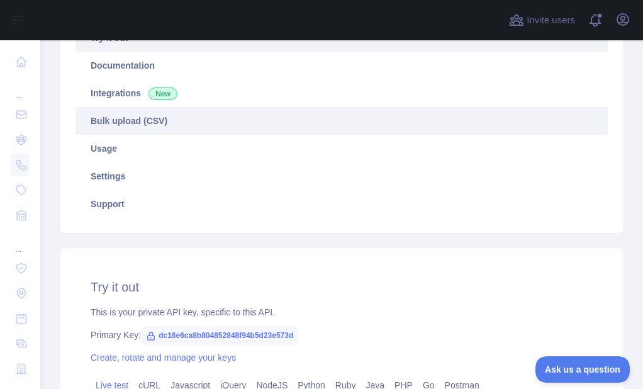
drag, startPoint x: 126, startPoint y: 121, endPoint x: 150, endPoint y: 115, distance: 24.7
click at [126, 120] on link "Bulk upload (CSV)" at bounding box center [342, 121] width 532 height 28
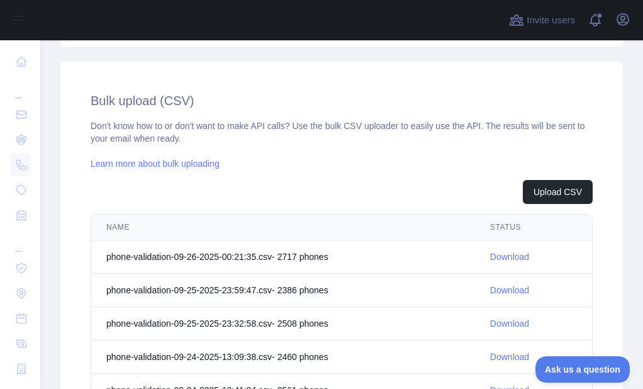
scroll to position [524, 0]
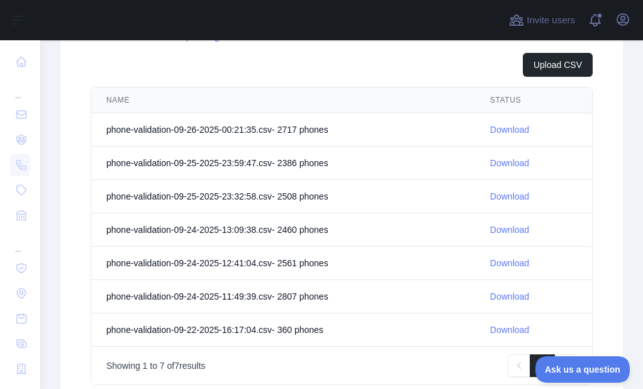
click at [505, 130] on link "Download" at bounding box center [509, 130] width 39 height 10
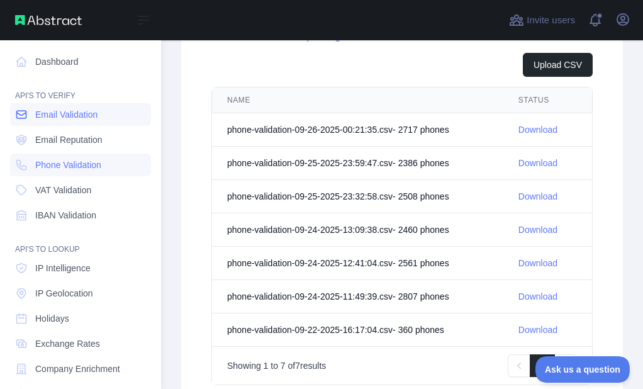
click at [27, 108] on link "Email Validation" at bounding box center [80, 114] width 141 height 23
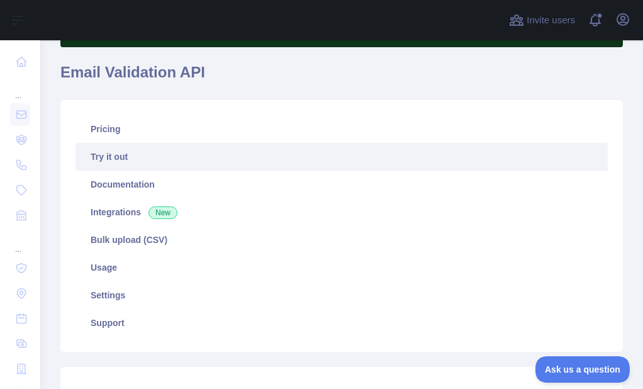
scroll to position [84, 0]
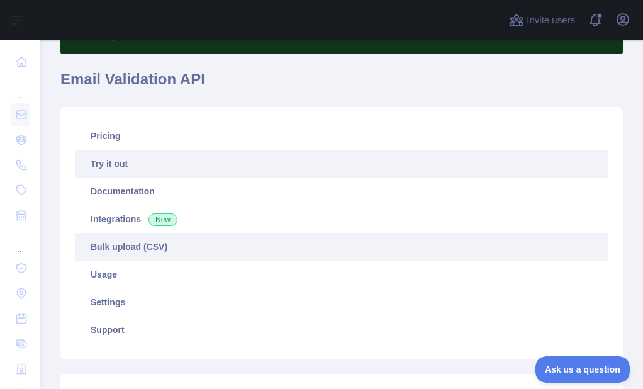
click at [115, 249] on link "Bulk upload (CSV)" at bounding box center [342, 247] width 532 height 28
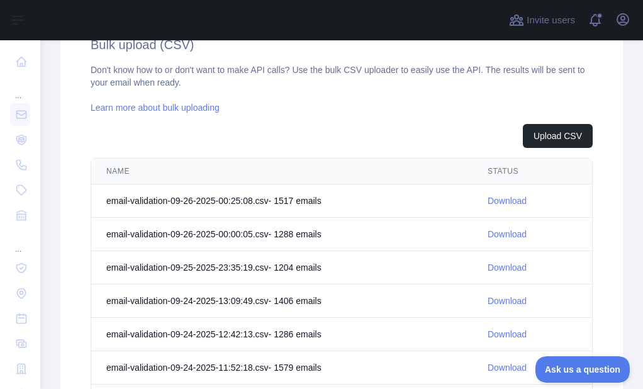
scroll to position [461, 0]
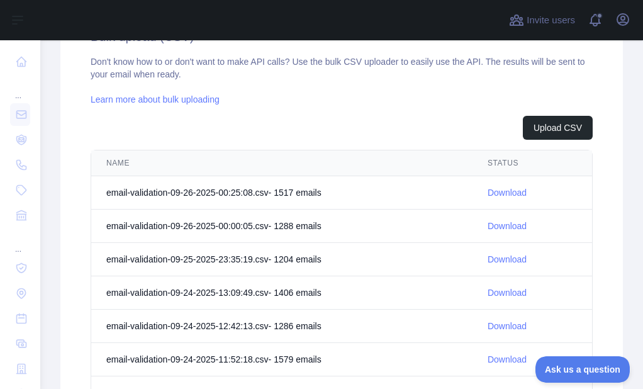
click at [488, 189] on link "Download" at bounding box center [507, 193] width 39 height 10
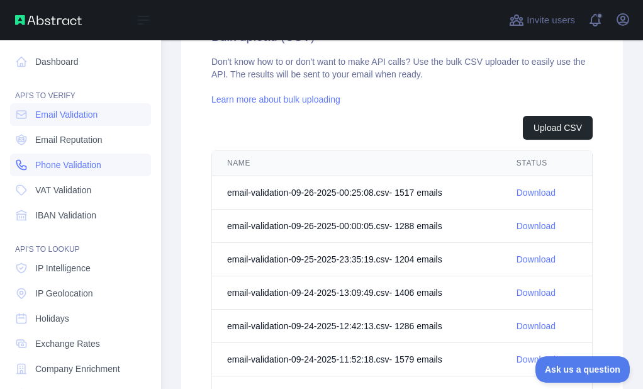
click at [23, 159] on icon at bounding box center [21, 165] width 13 height 13
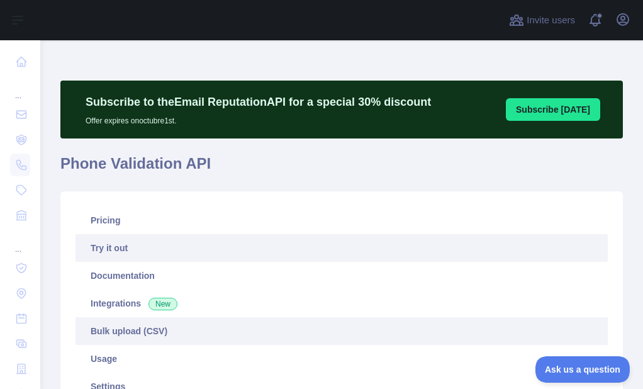
scroll to position [126, 0]
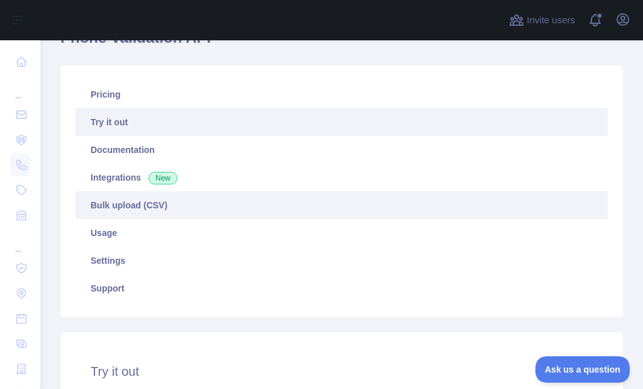
click at [108, 201] on link "Bulk upload (CSV)" at bounding box center [342, 205] width 532 height 28
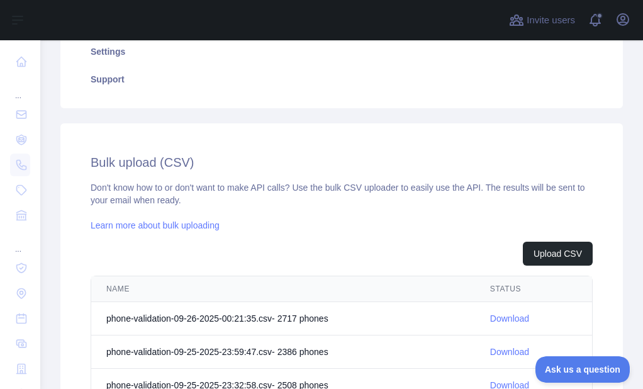
scroll to position [461, 0]
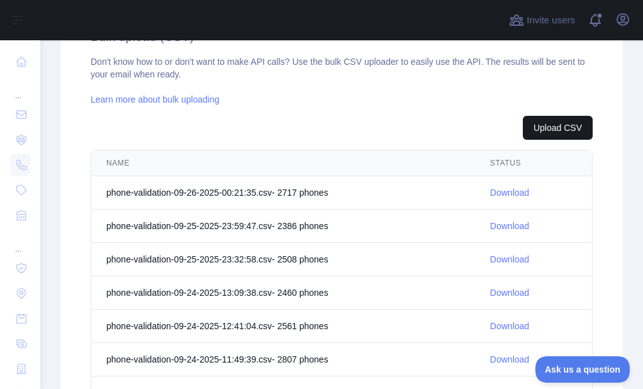
click at [515, 138] on div "Upload CSV" at bounding box center [342, 128] width 502 height 24
click at [529, 133] on button "Upload CSV" at bounding box center [558, 128] width 70 height 24
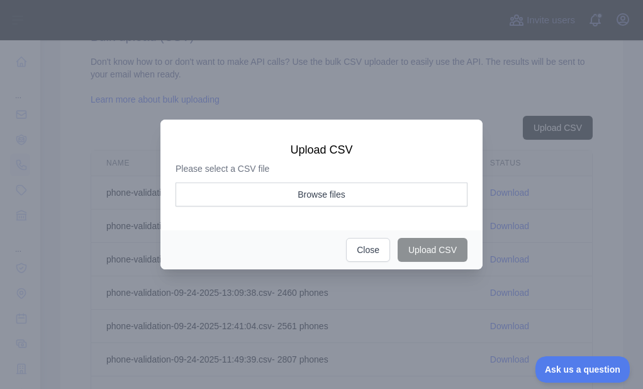
click at [267, 181] on div "Please select a CSV file Browse files" at bounding box center [322, 188] width 292 height 52
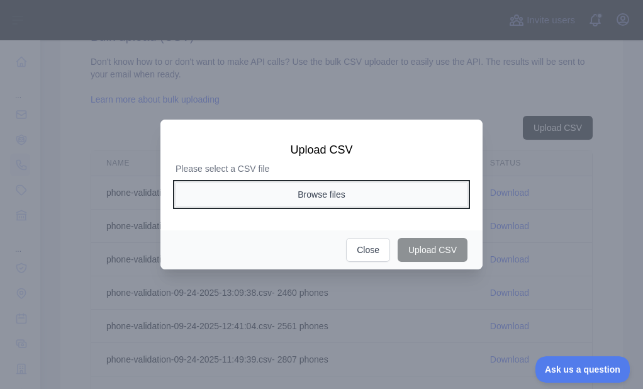
click at [262, 197] on button "Browse files" at bounding box center [322, 194] width 292 height 24
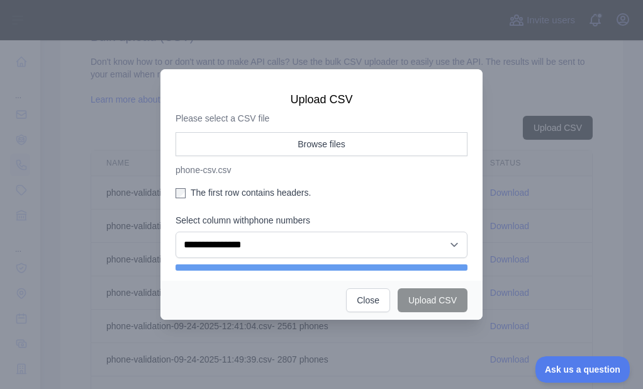
click at [191, 189] on label "The first row contains headers." at bounding box center [322, 192] width 292 height 13
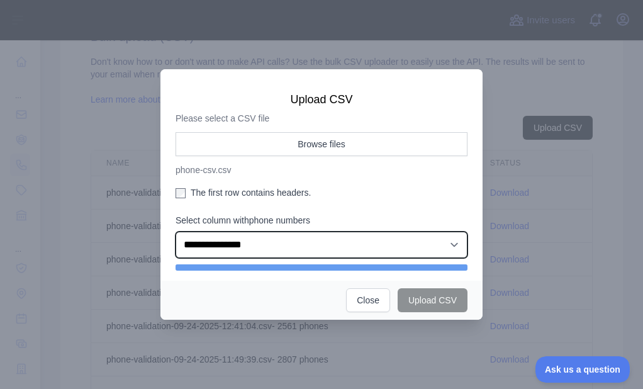
click at [233, 246] on select "**********" at bounding box center [322, 245] width 292 height 26
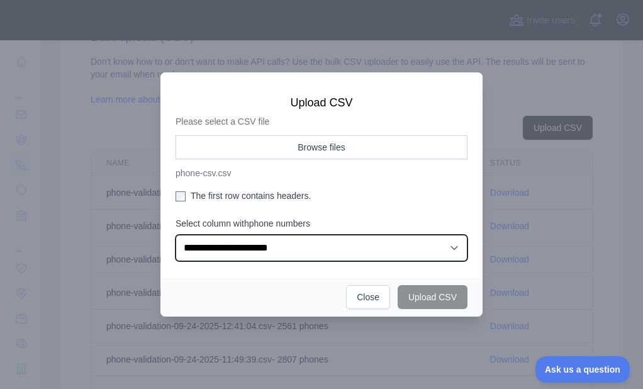
click at [176, 235] on select "**********" at bounding box center [322, 248] width 292 height 26
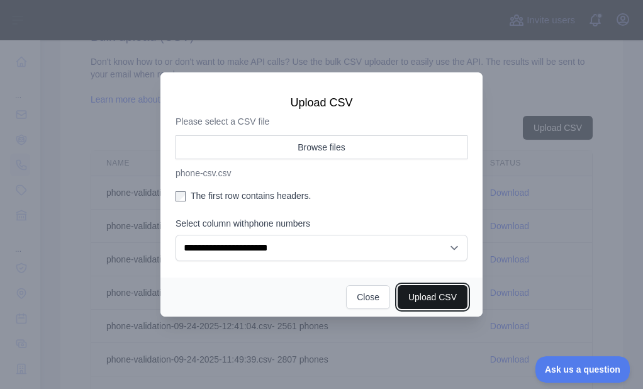
click at [401, 291] on button "Upload CSV" at bounding box center [433, 297] width 70 height 24
select select "**"
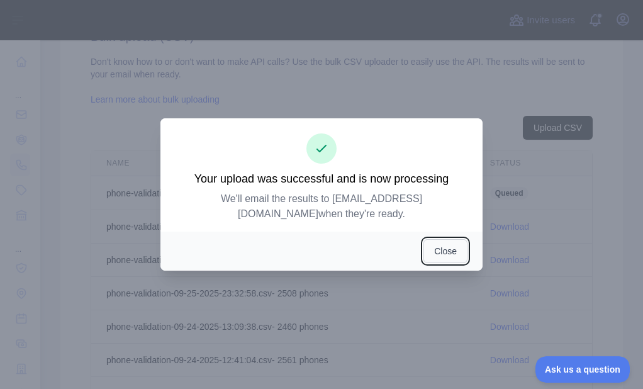
click at [442, 239] on button "Close" at bounding box center [446, 251] width 44 height 24
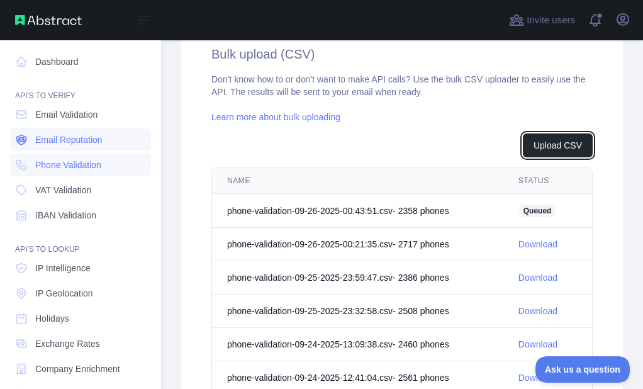
scroll to position [478, 0]
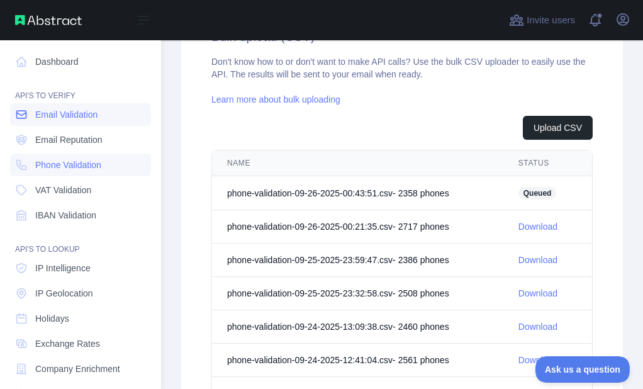
click at [27, 116] on icon at bounding box center [21, 114] width 13 height 13
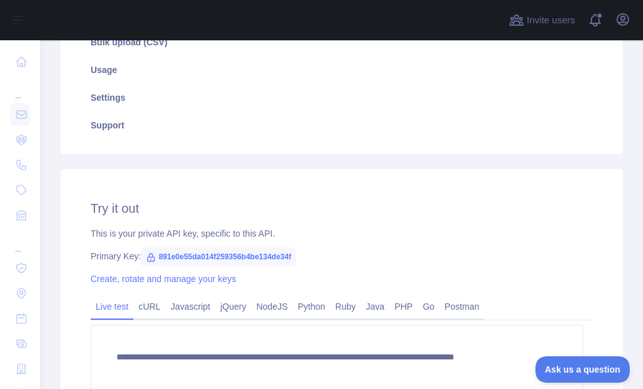
scroll to position [272, 0]
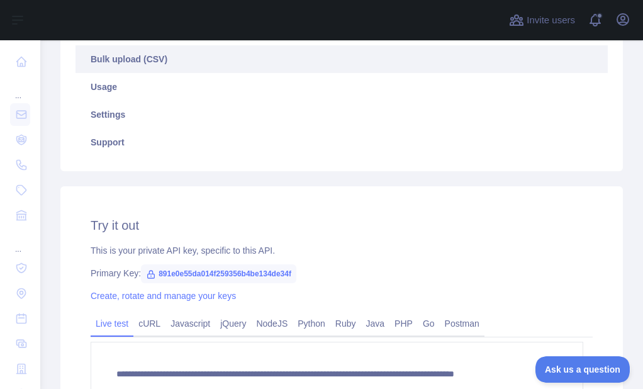
click at [128, 64] on link "Bulk upload (CSV)" at bounding box center [342, 59] width 532 height 28
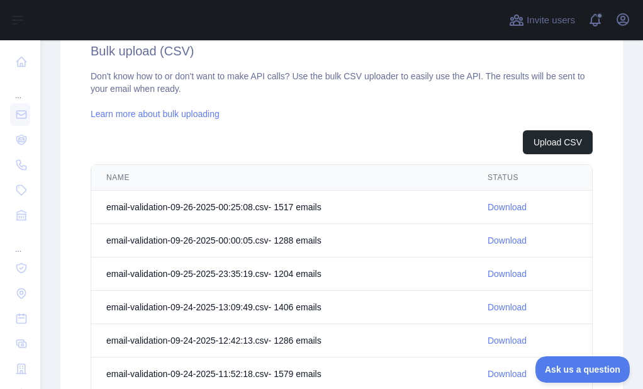
scroll to position [461, 0]
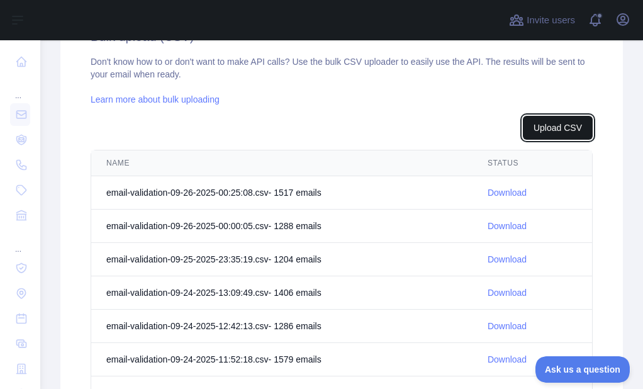
click at [557, 130] on button "Upload CSV" at bounding box center [558, 128] width 70 height 24
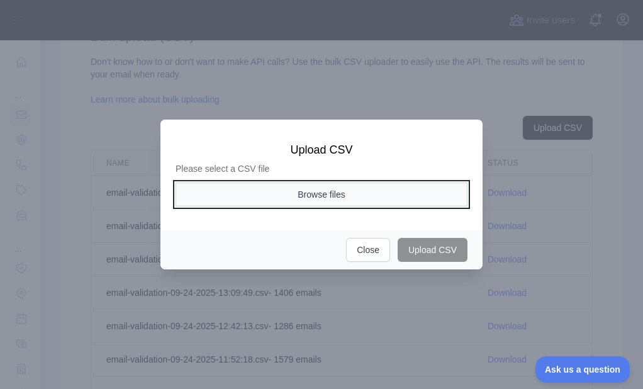
click at [282, 189] on button "Browse files" at bounding box center [322, 194] width 292 height 24
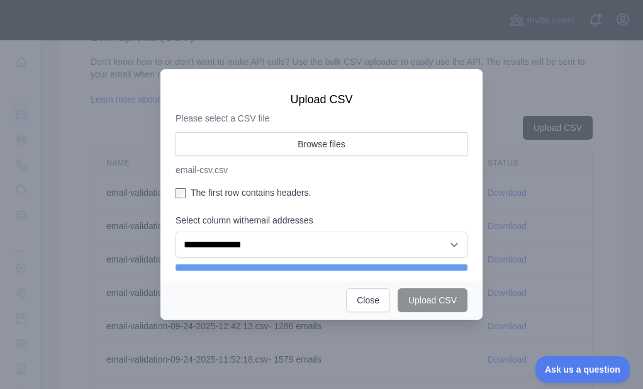
click at [213, 190] on label "The first row contains headers." at bounding box center [322, 192] width 292 height 13
drag, startPoint x: 226, startPoint y: 260, endPoint x: 228, endPoint y: 252, distance: 8.6
click at [227, 260] on div "**********" at bounding box center [322, 201] width 292 height 138
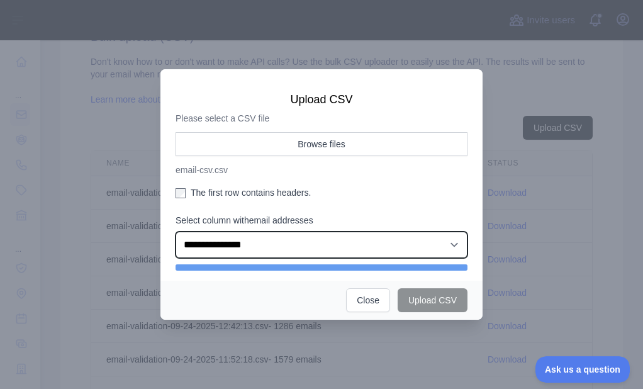
drag, startPoint x: 228, startPoint y: 248, endPoint x: 244, endPoint y: 254, distance: 16.9
click at [228, 248] on select "**********" at bounding box center [322, 245] width 292 height 26
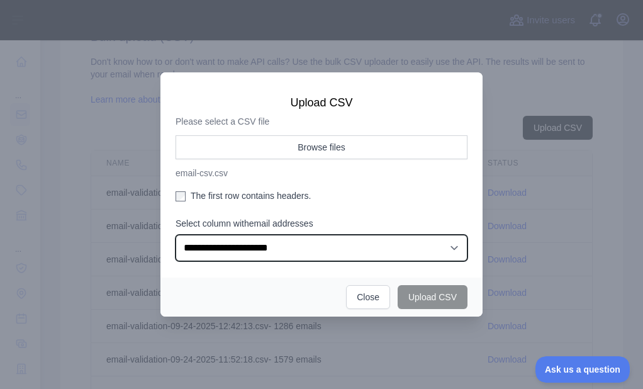
click at [176, 235] on select "**********" at bounding box center [322, 248] width 292 height 26
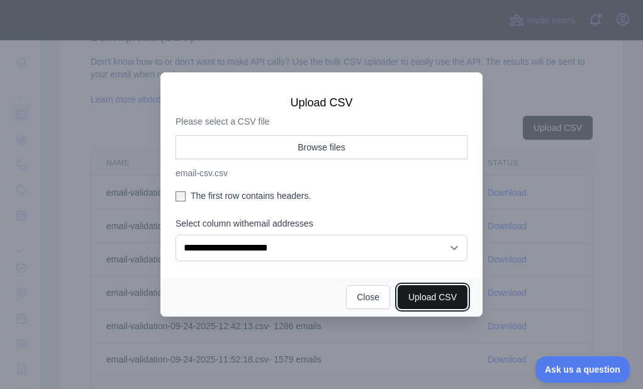
click at [403, 292] on button "Upload CSV" at bounding box center [433, 297] width 70 height 24
select select "**"
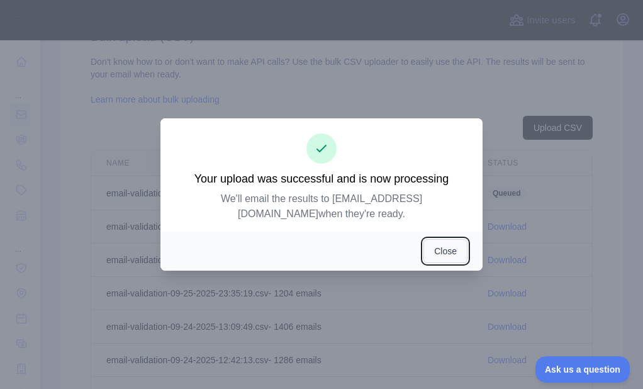
click at [444, 239] on button "Close" at bounding box center [446, 251] width 44 height 24
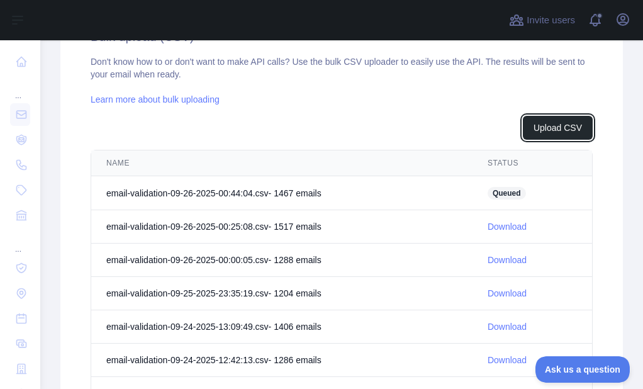
scroll to position [478, 0]
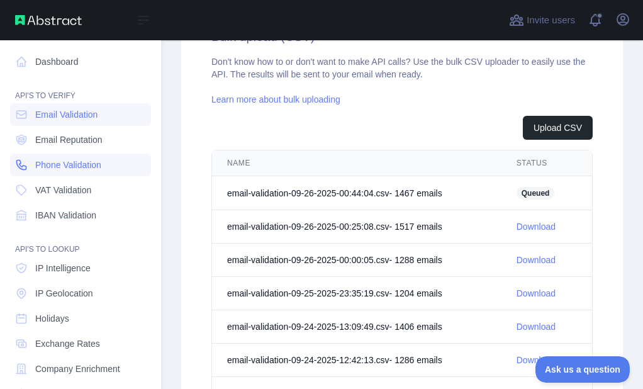
click at [23, 163] on icon at bounding box center [21, 165] width 13 height 13
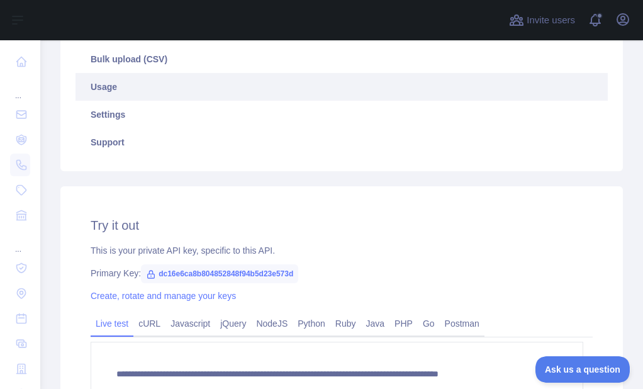
scroll to position [209, 0]
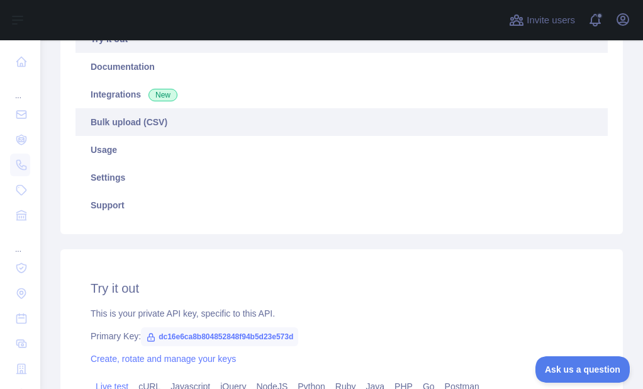
click at [140, 127] on link "Bulk upload (CSV)" at bounding box center [342, 122] width 532 height 28
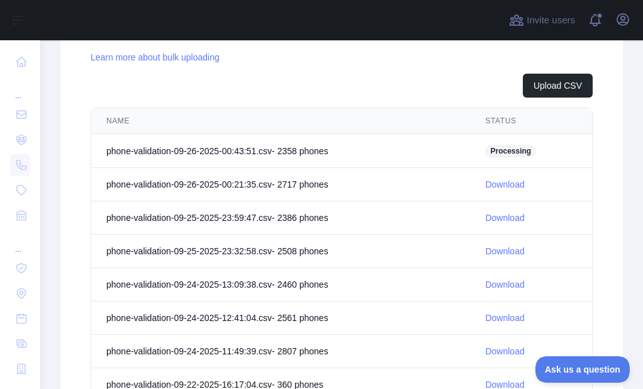
scroll to position [524, 0]
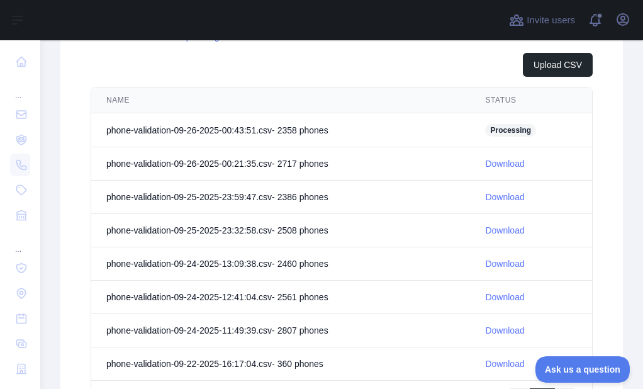
click at [67, 183] on div "Bulk upload (CSV) Don't know how to or don't want to make API calls? Use the bu…" at bounding box center [341, 192] width 563 height 515
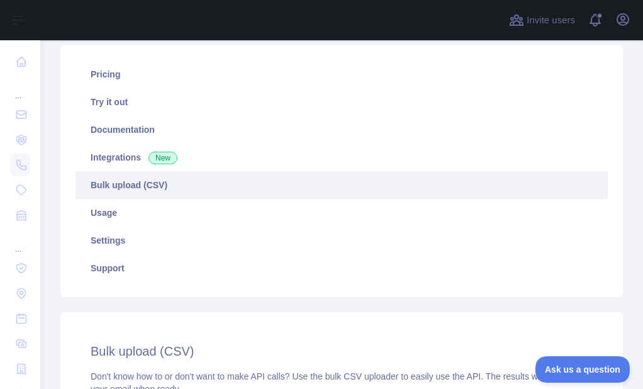
scroll to position [83, 0]
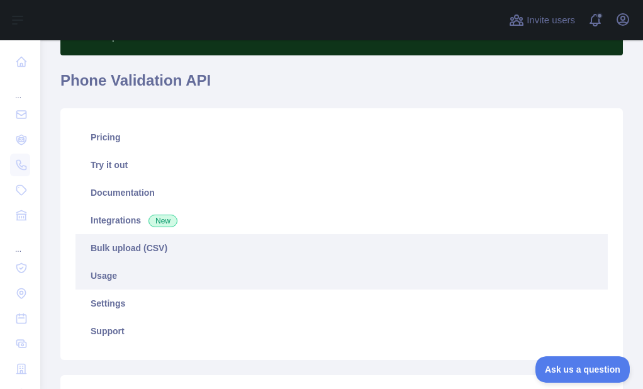
drag, startPoint x: 122, startPoint y: 271, endPoint x: 122, endPoint y: 262, distance: 8.2
click at [121, 271] on link "Usage" at bounding box center [342, 276] width 532 height 28
click at [132, 244] on link "Bulk upload (CSV)" at bounding box center [342, 248] width 532 height 28
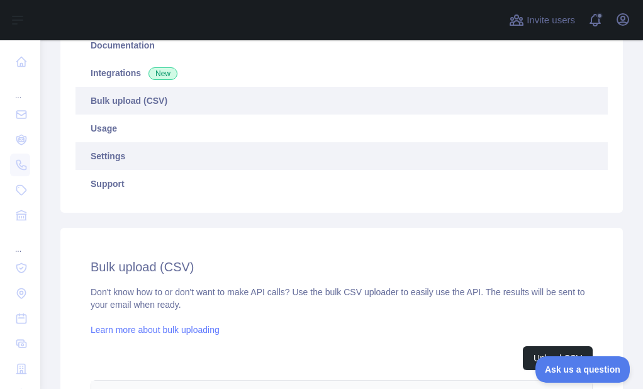
scroll to position [209, 0]
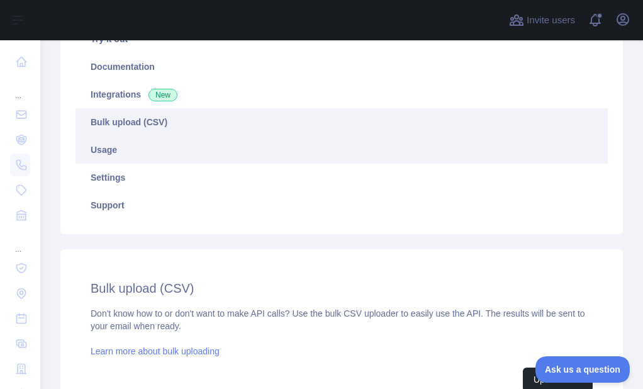
click at [133, 140] on link "Usage" at bounding box center [342, 150] width 532 height 28
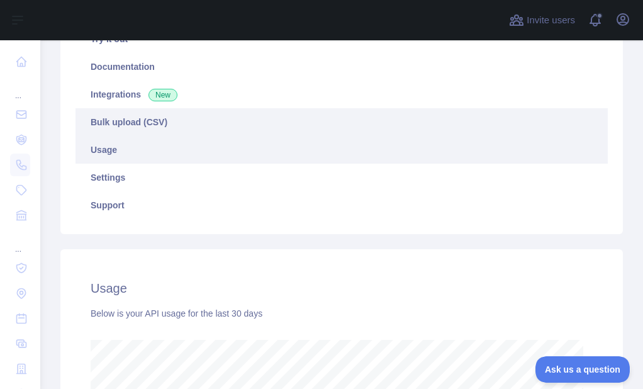
scroll to position [349, 593]
click at [143, 124] on link "Bulk upload (CSV)" at bounding box center [342, 122] width 532 height 28
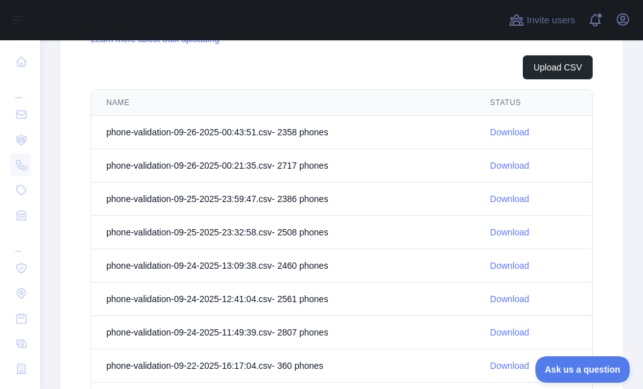
scroll to position [524, 0]
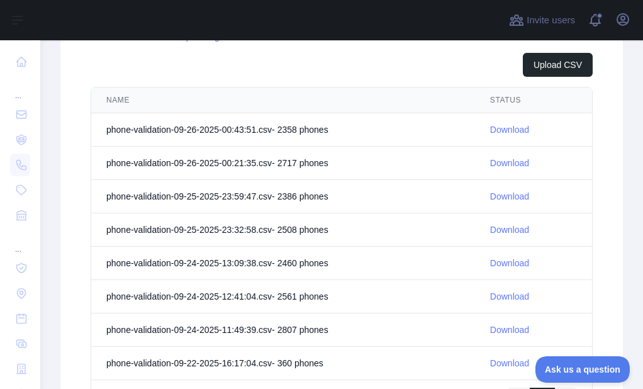
drag, startPoint x: 490, startPoint y: 129, endPoint x: 496, endPoint y: 125, distance: 7.2
click at [490, 129] on link "Download" at bounding box center [509, 130] width 39 height 10
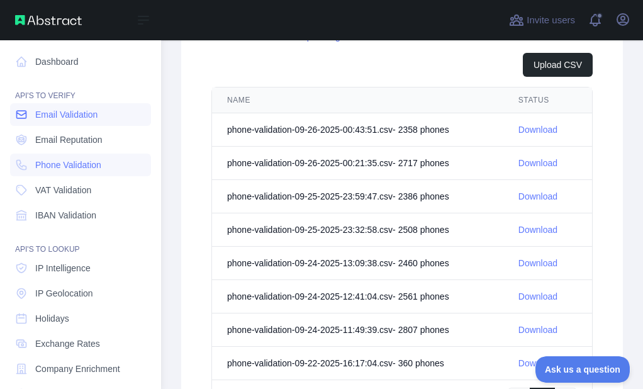
click at [23, 118] on icon at bounding box center [21, 115] width 9 height 8
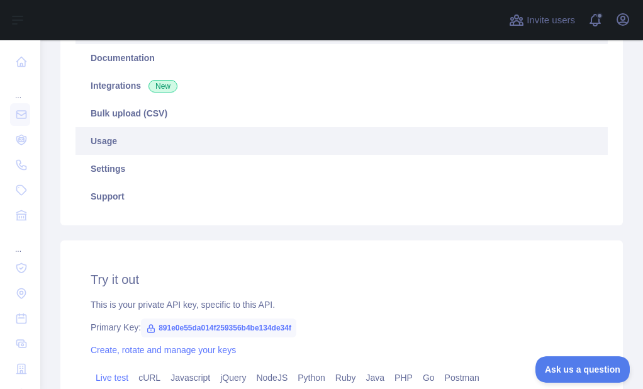
scroll to position [210, 0]
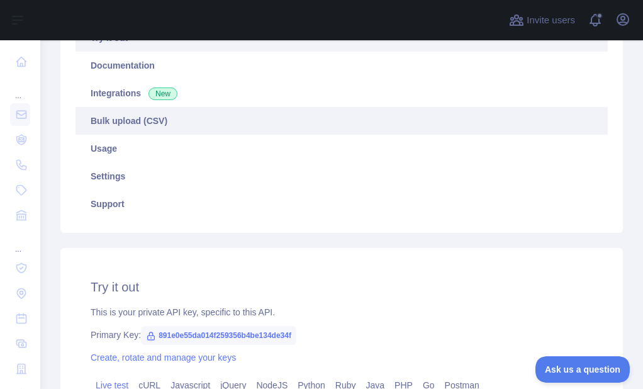
click at [143, 124] on link "Bulk upload (CSV)" at bounding box center [342, 121] width 532 height 28
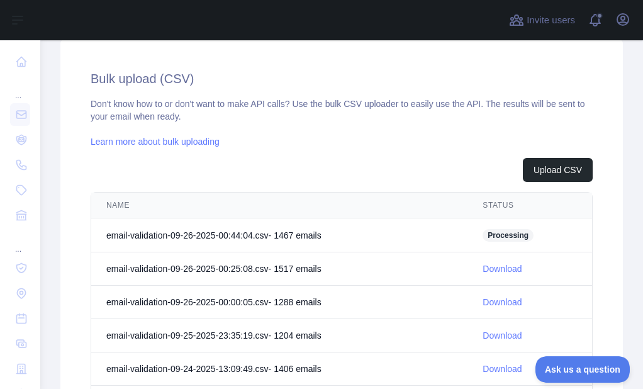
scroll to position [210, 0]
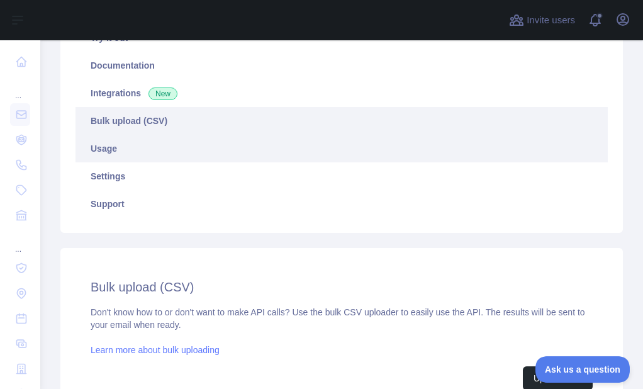
click at [153, 137] on link "Usage" at bounding box center [342, 149] width 532 height 28
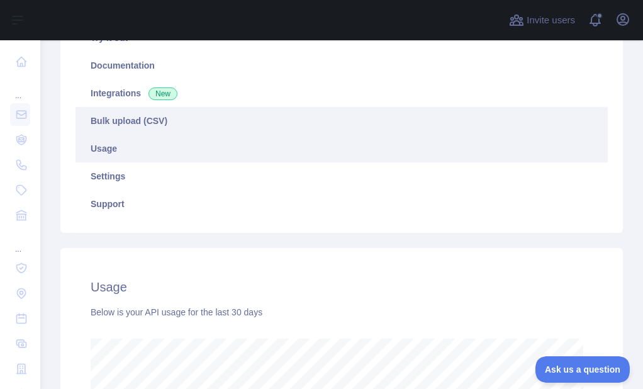
scroll to position [349, 593]
click at [160, 121] on link "Bulk upload (CSV)" at bounding box center [342, 121] width 532 height 28
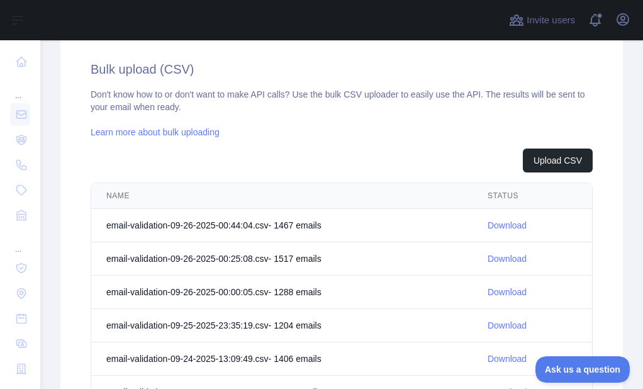
scroll to position [461, 0]
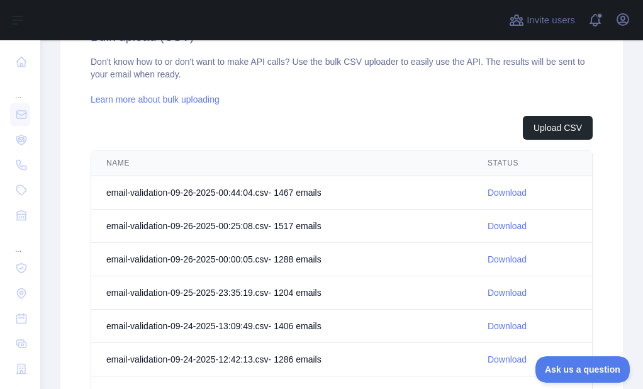
click at [497, 197] on link "Download" at bounding box center [507, 193] width 39 height 10
